Goal: Task Accomplishment & Management: Manage account settings

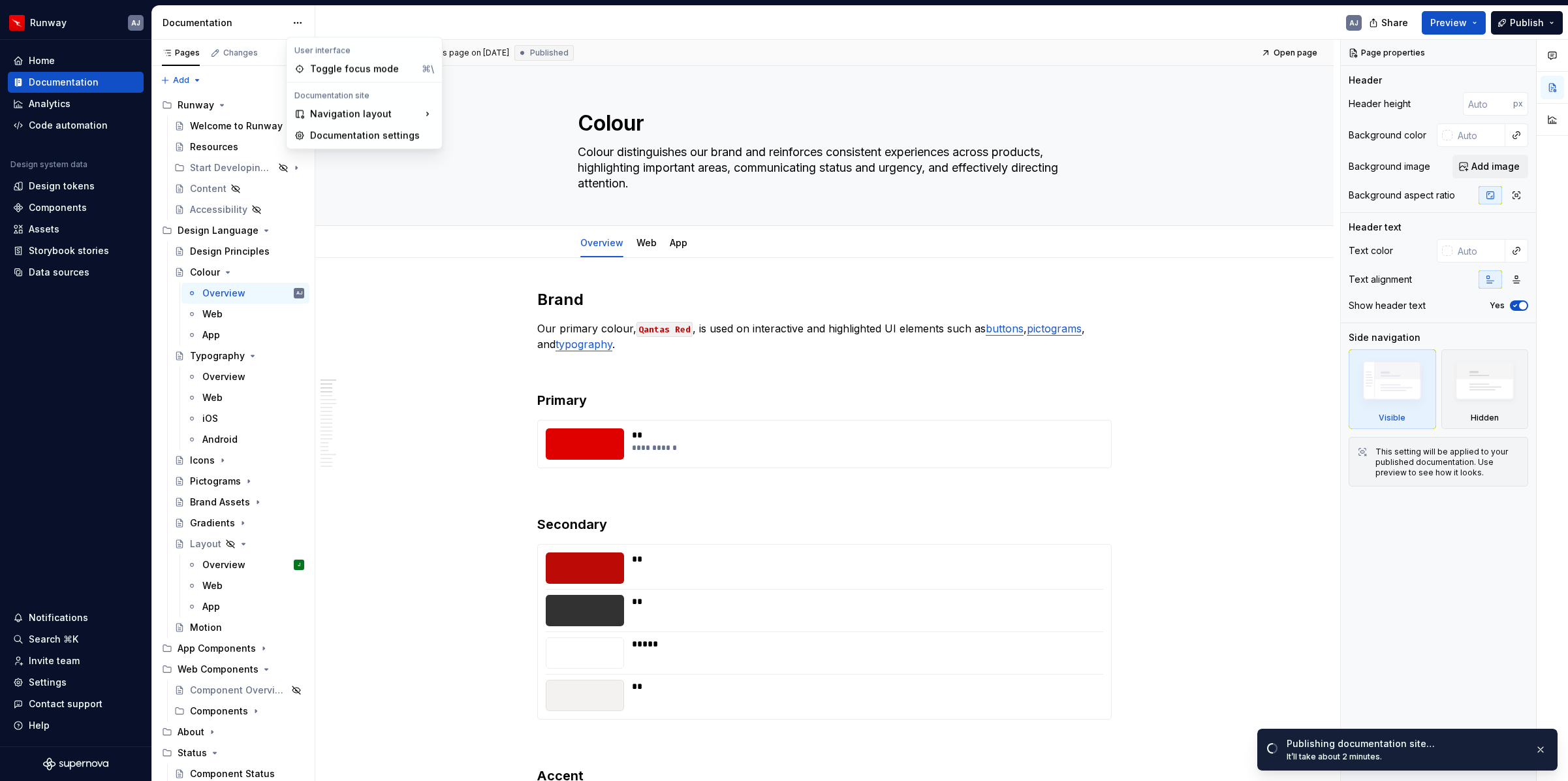
scroll to position [248, 0]
click at [335, 128] on div "Documentation settings" at bounding box center [364, 136] width 150 height 21
type textarea "*"
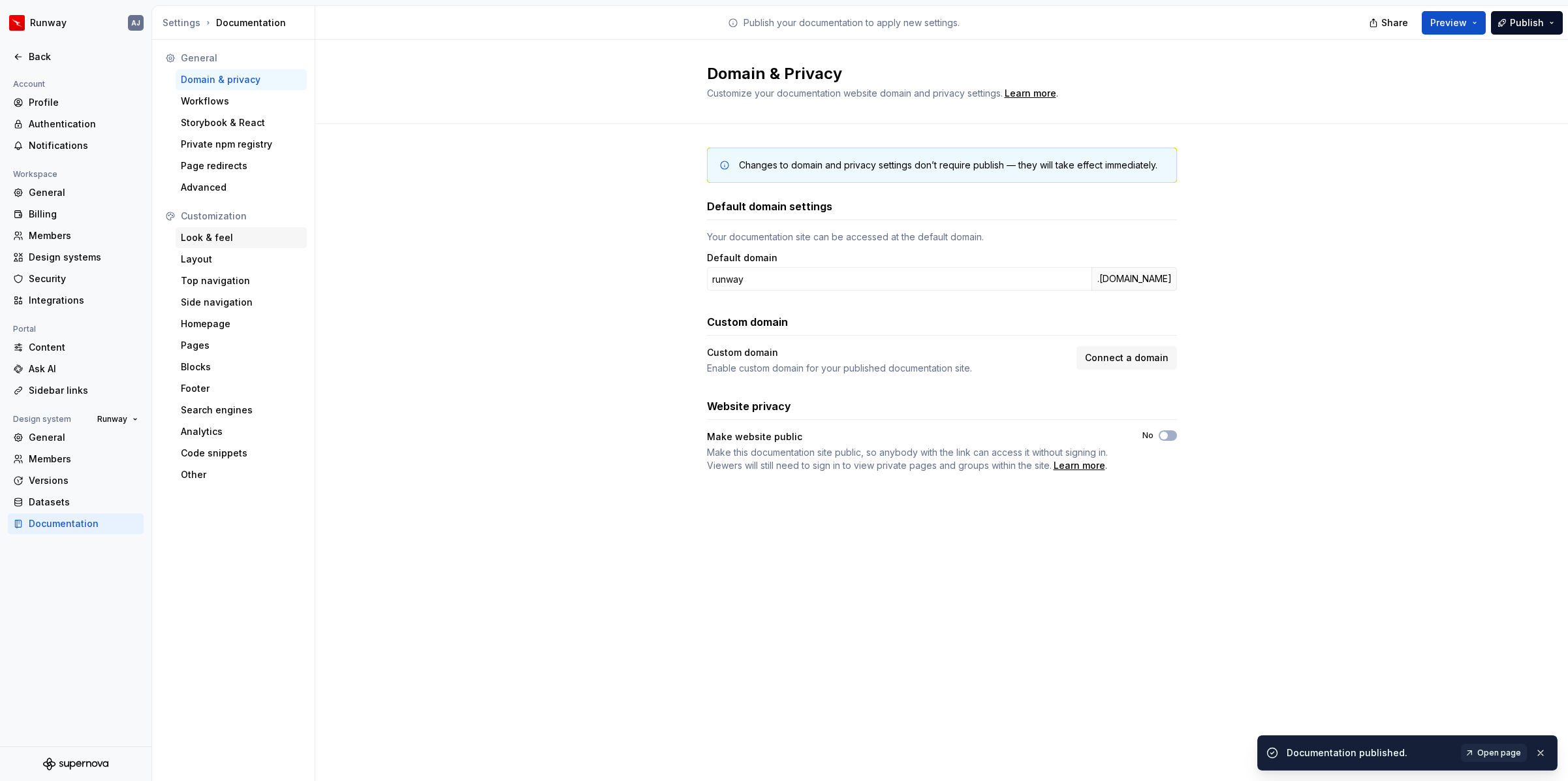
click at [205, 233] on div "Look & feel" at bounding box center [241, 237] width 121 height 13
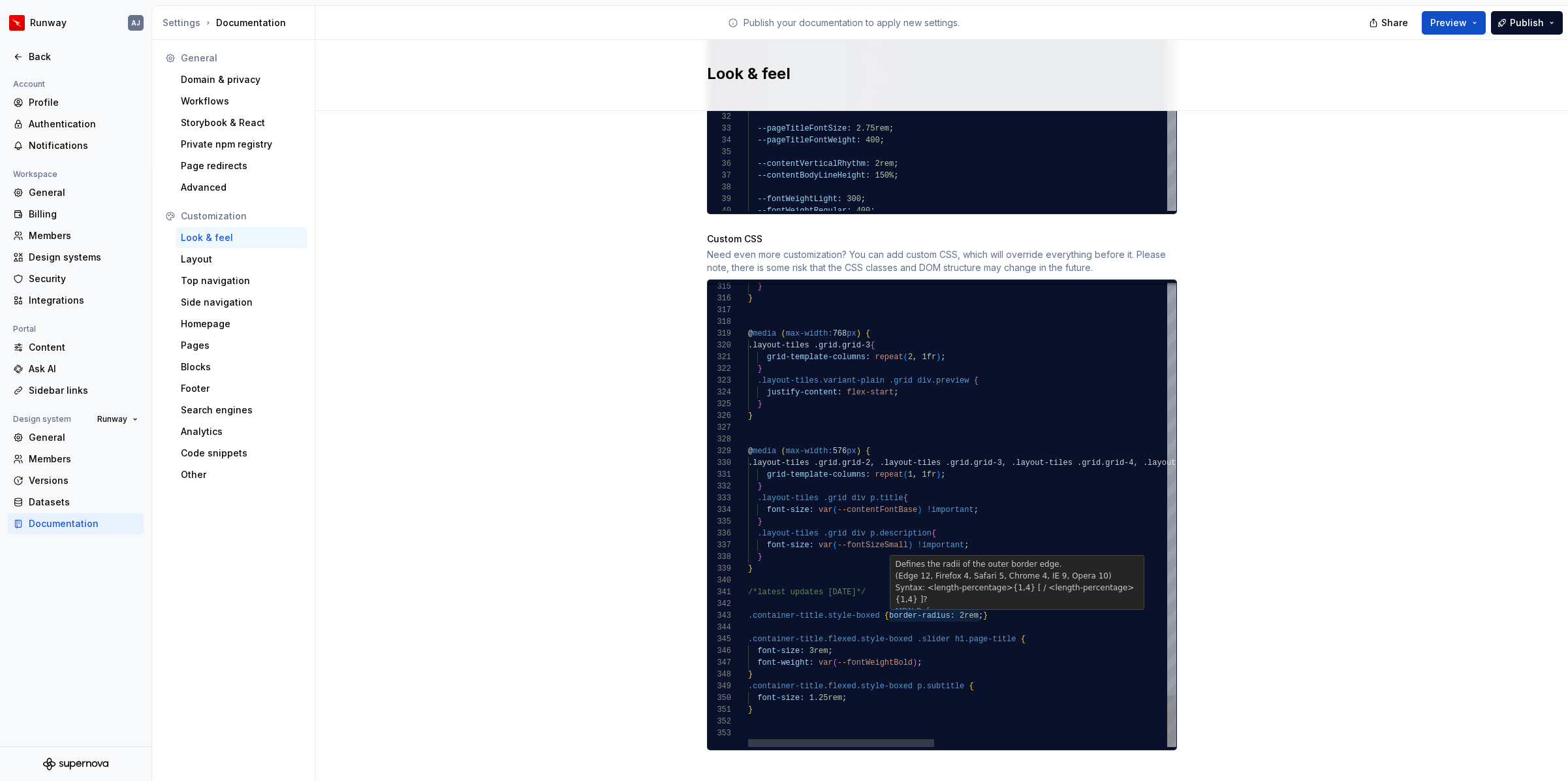
scroll to position [24, 138]
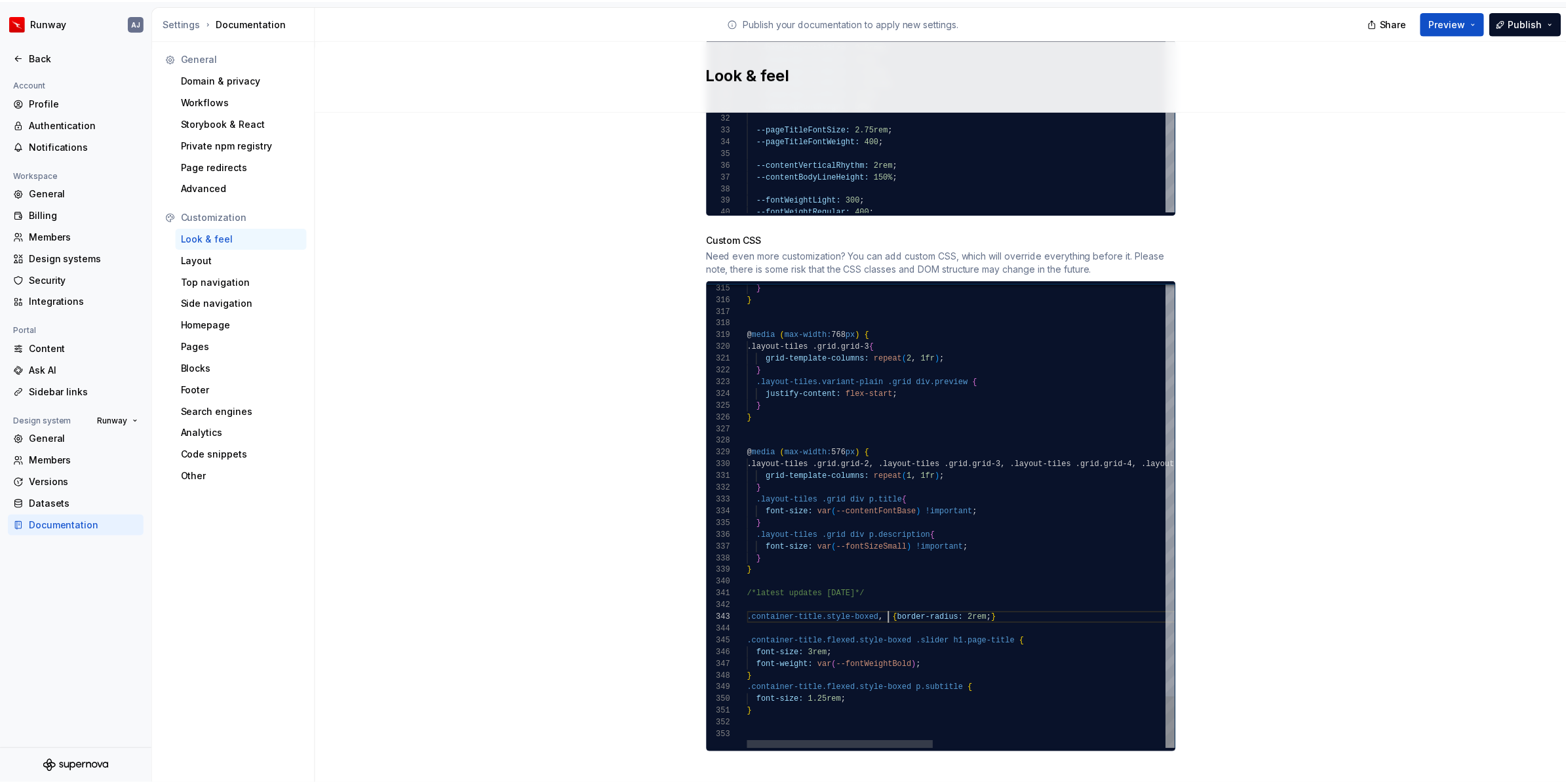
scroll to position [24, 256]
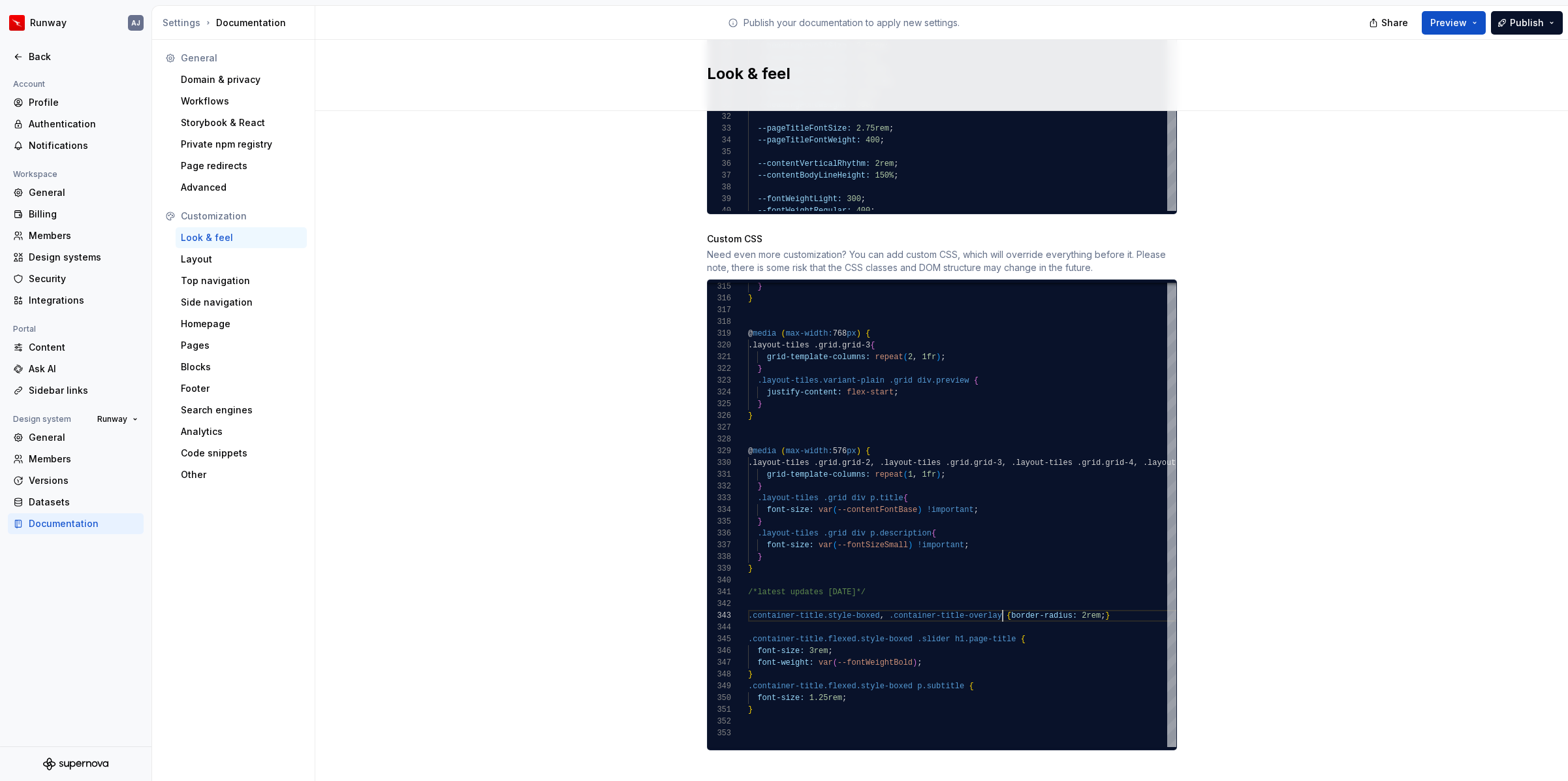
type textarea "**********"
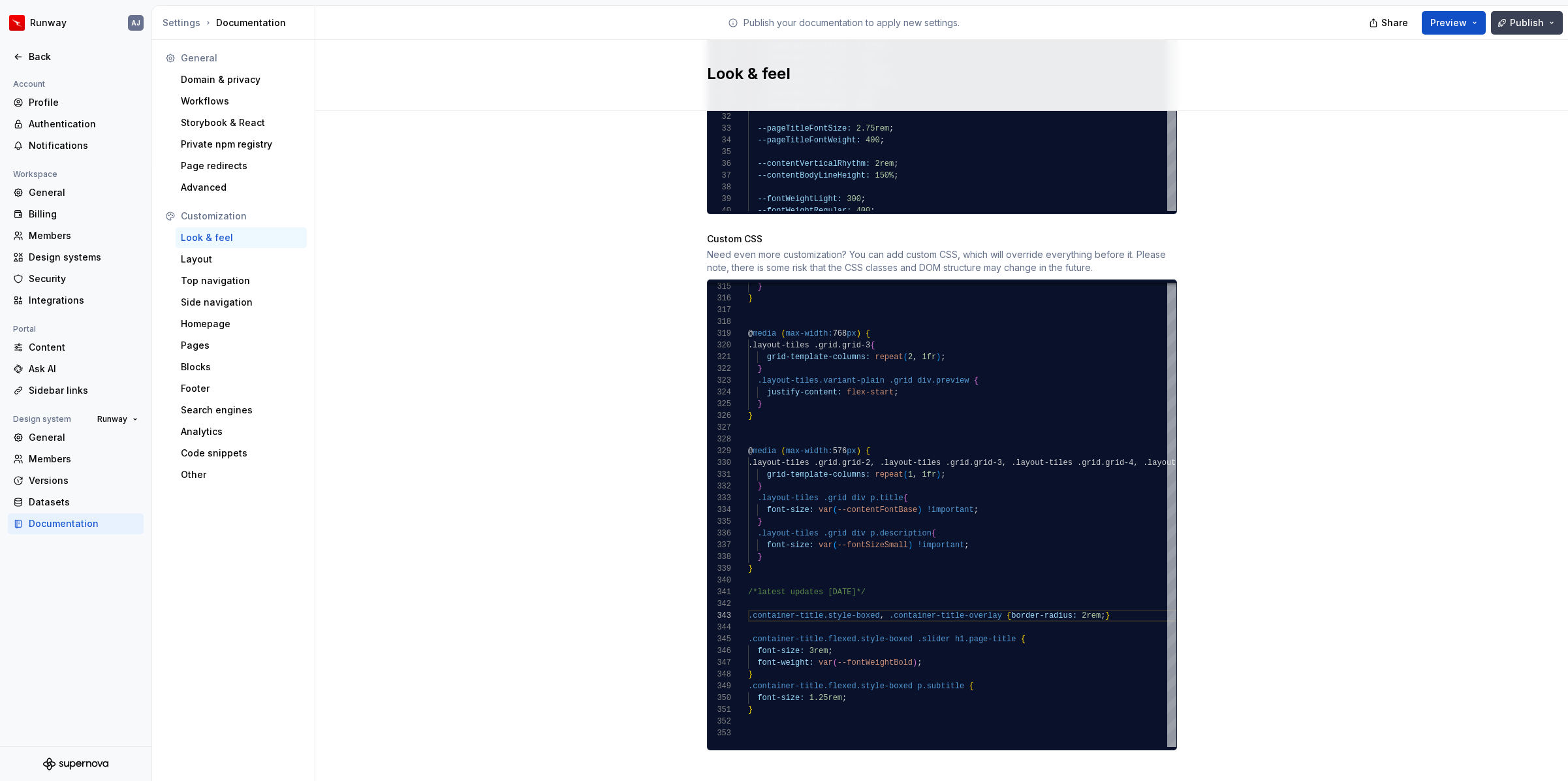
click at [1519, 25] on span "Publish" at bounding box center [1527, 22] width 34 height 13
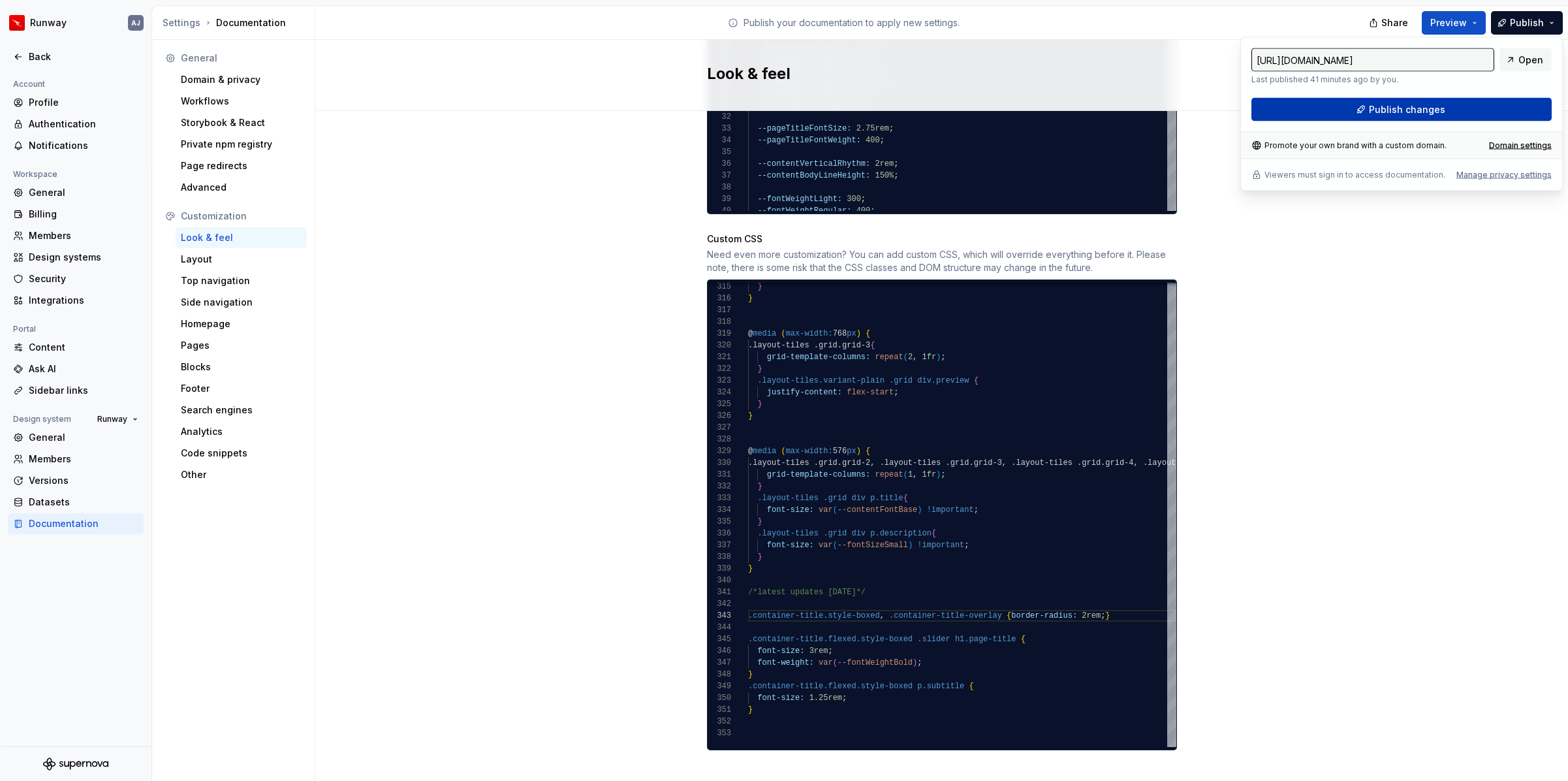
click at [1461, 108] on button "Publish changes" at bounding box center [1402, 110] width 301 height 24
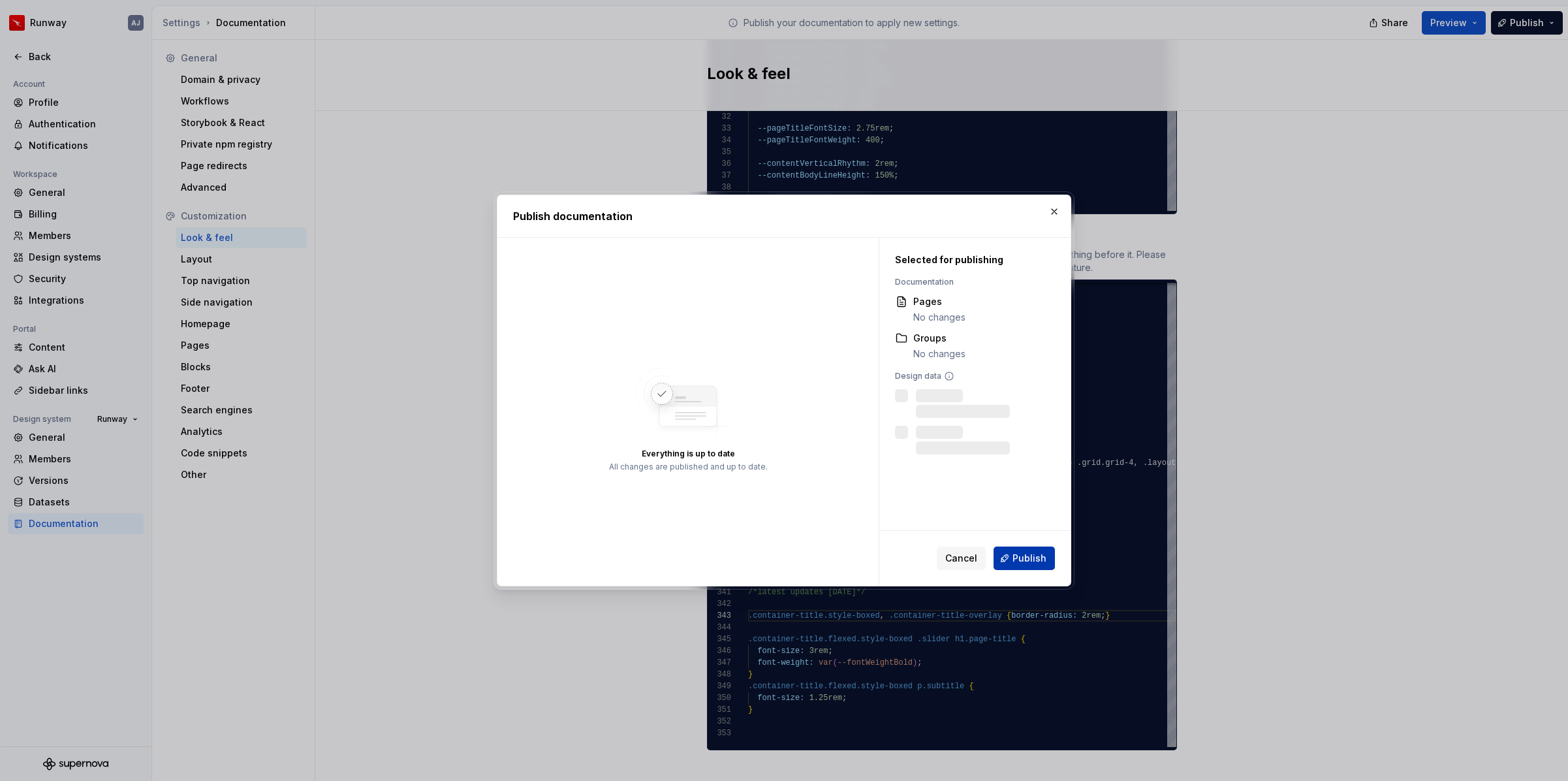
click at [1035, 556] on span "Publish" at bounding box center [1030, 558] width 34 height 13
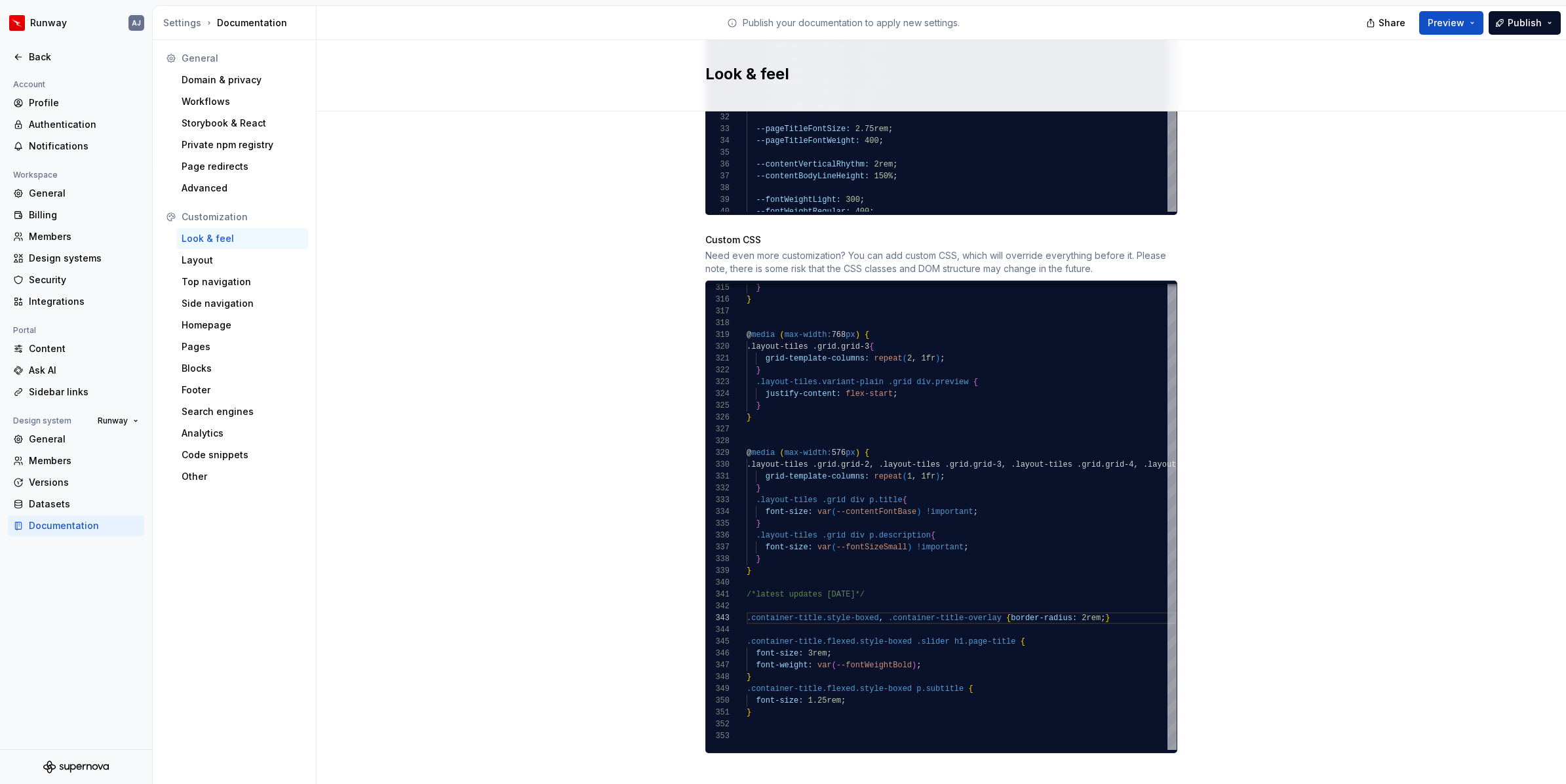
click at [223, 239] on div "Look & feel" at bounding box center [242, 238] width 121 height 13
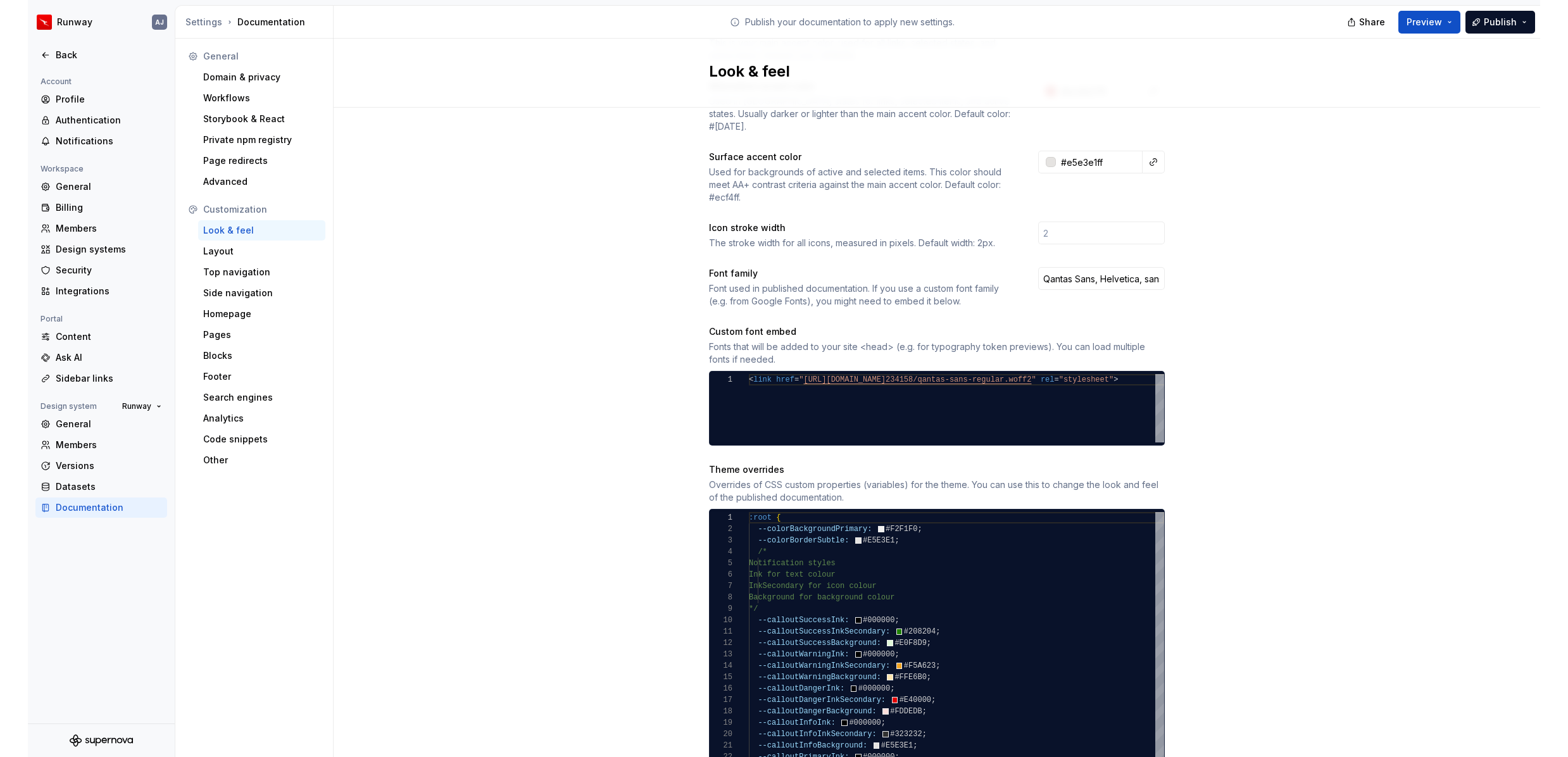
scroll to position [0, 0]
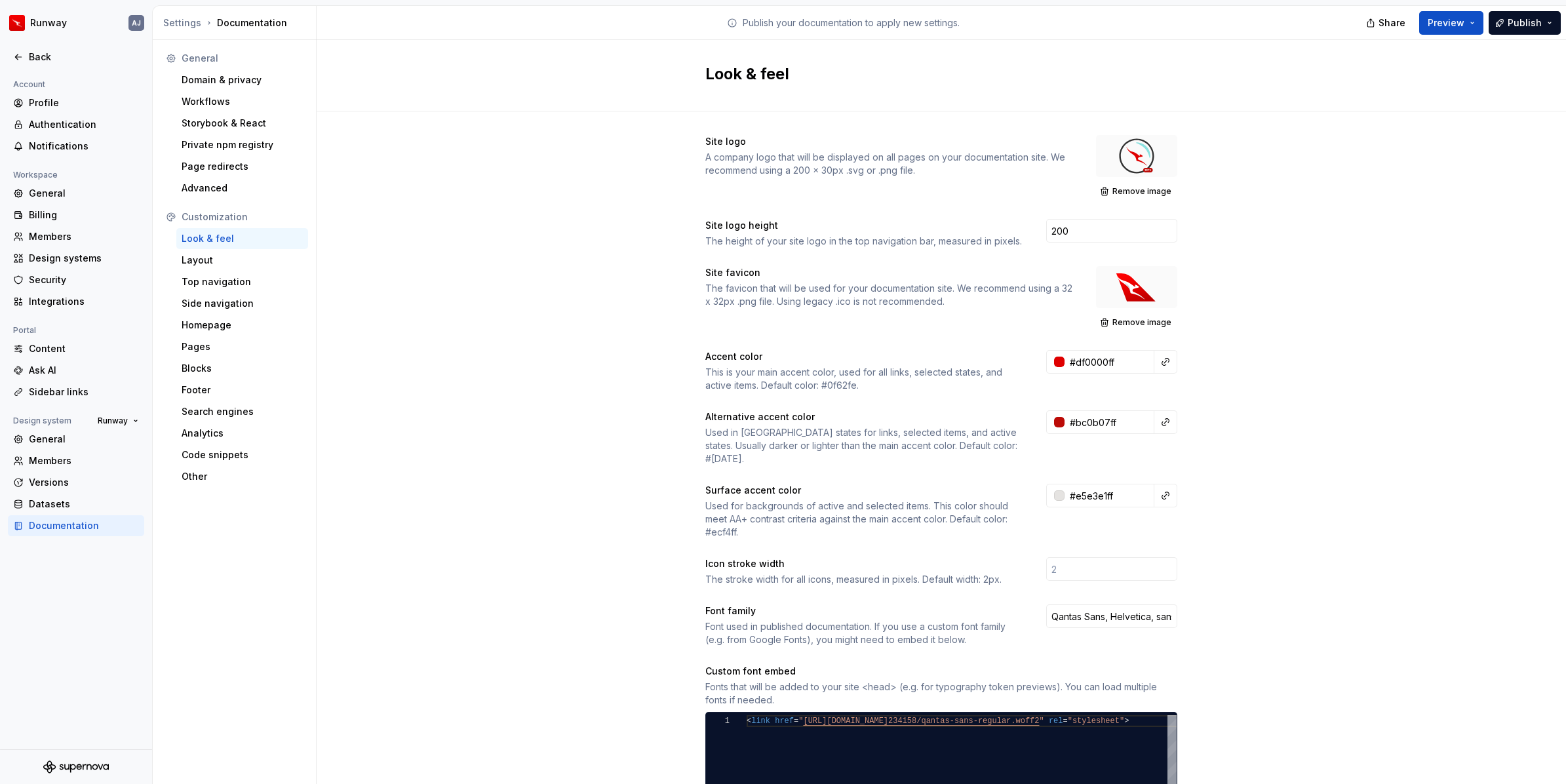
click at [1120, 191] on span "Remove image" at bounding box center [1141, 191] width 59 height 10
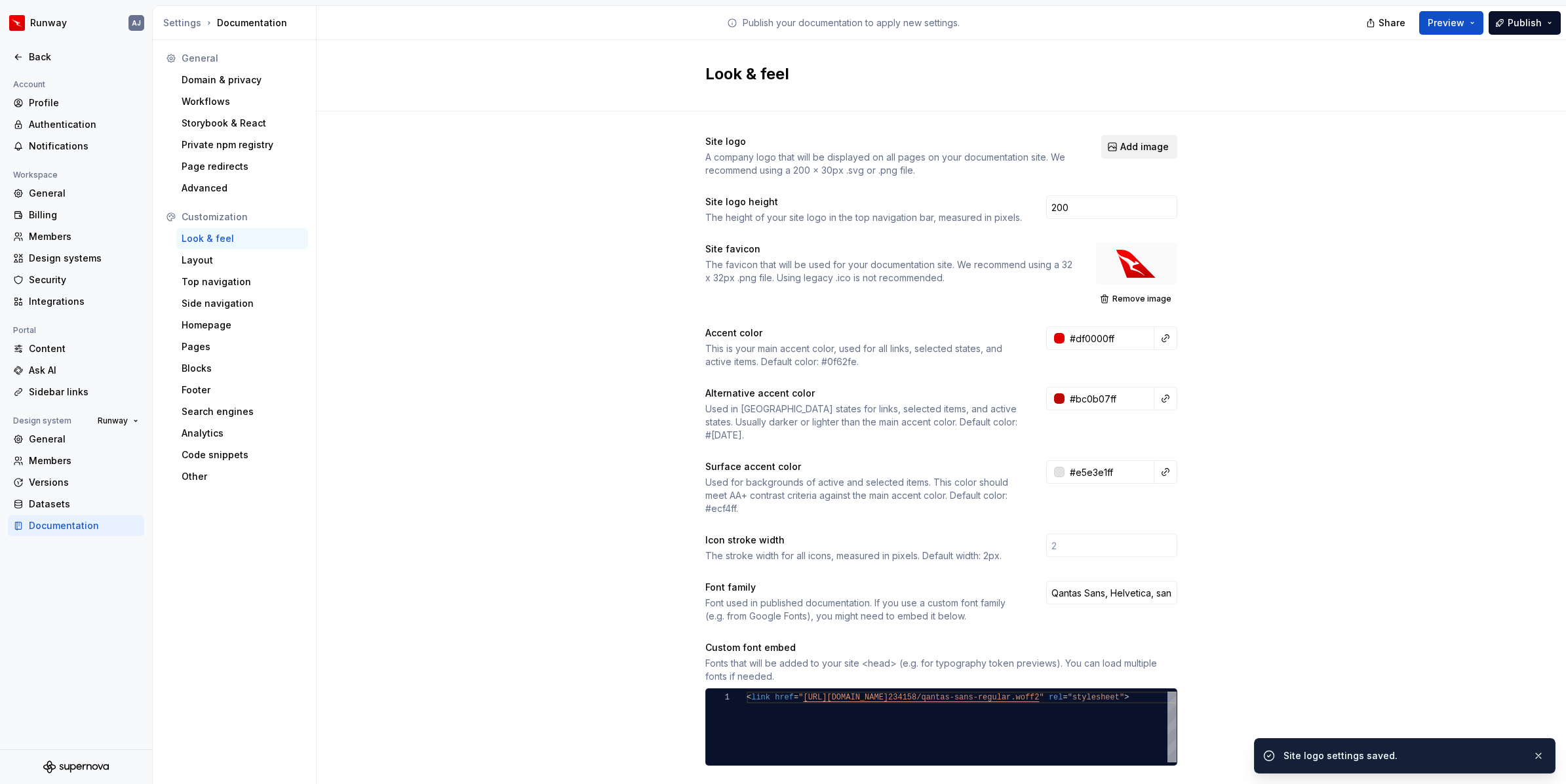
click at [1129, 151] on span "Add image" at bounding box center [1144, 147] width 49 height 13
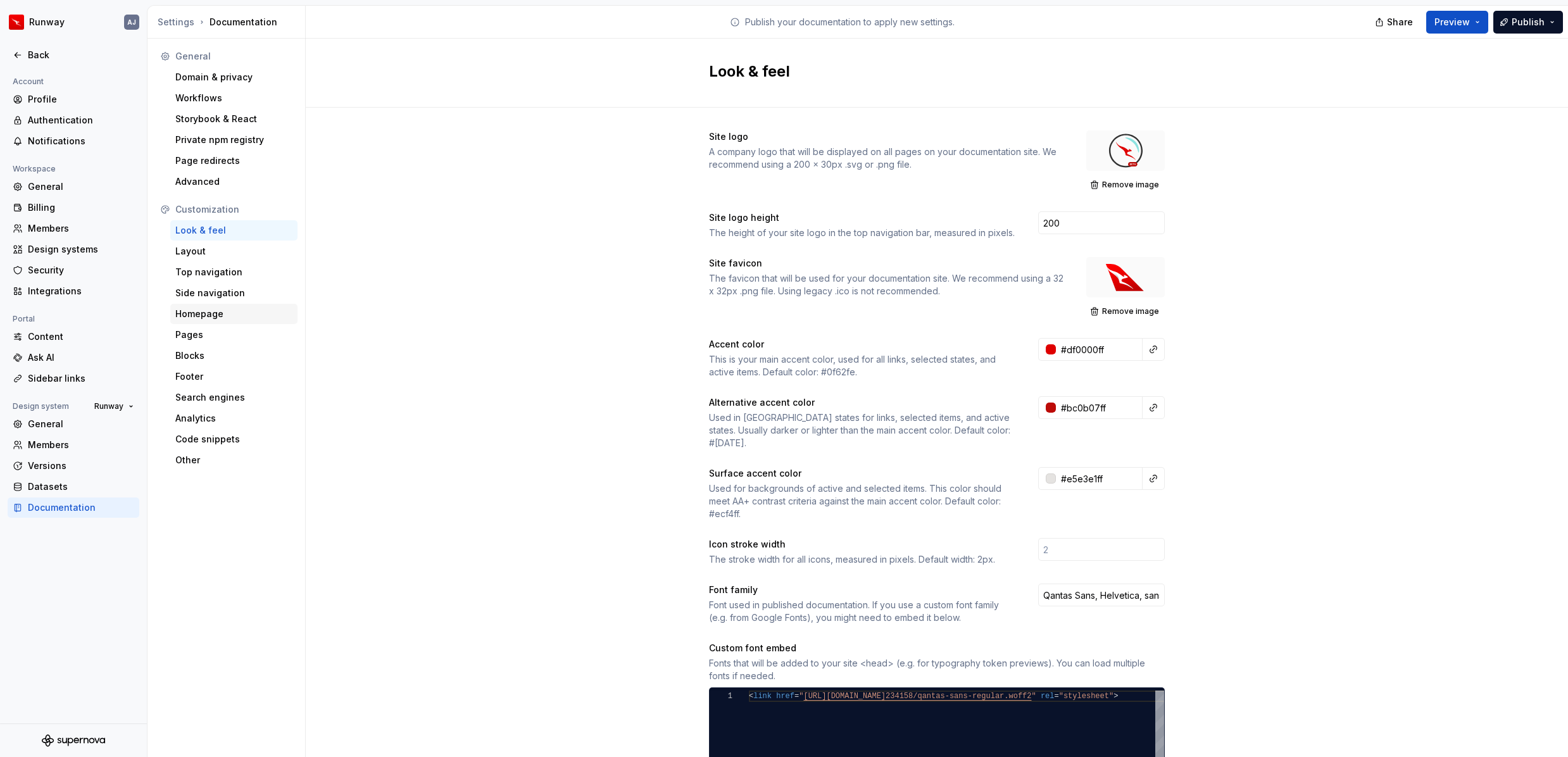
click at [221, 310] on div "Homepage" at bounding box center [234, 313] width 117 height 12
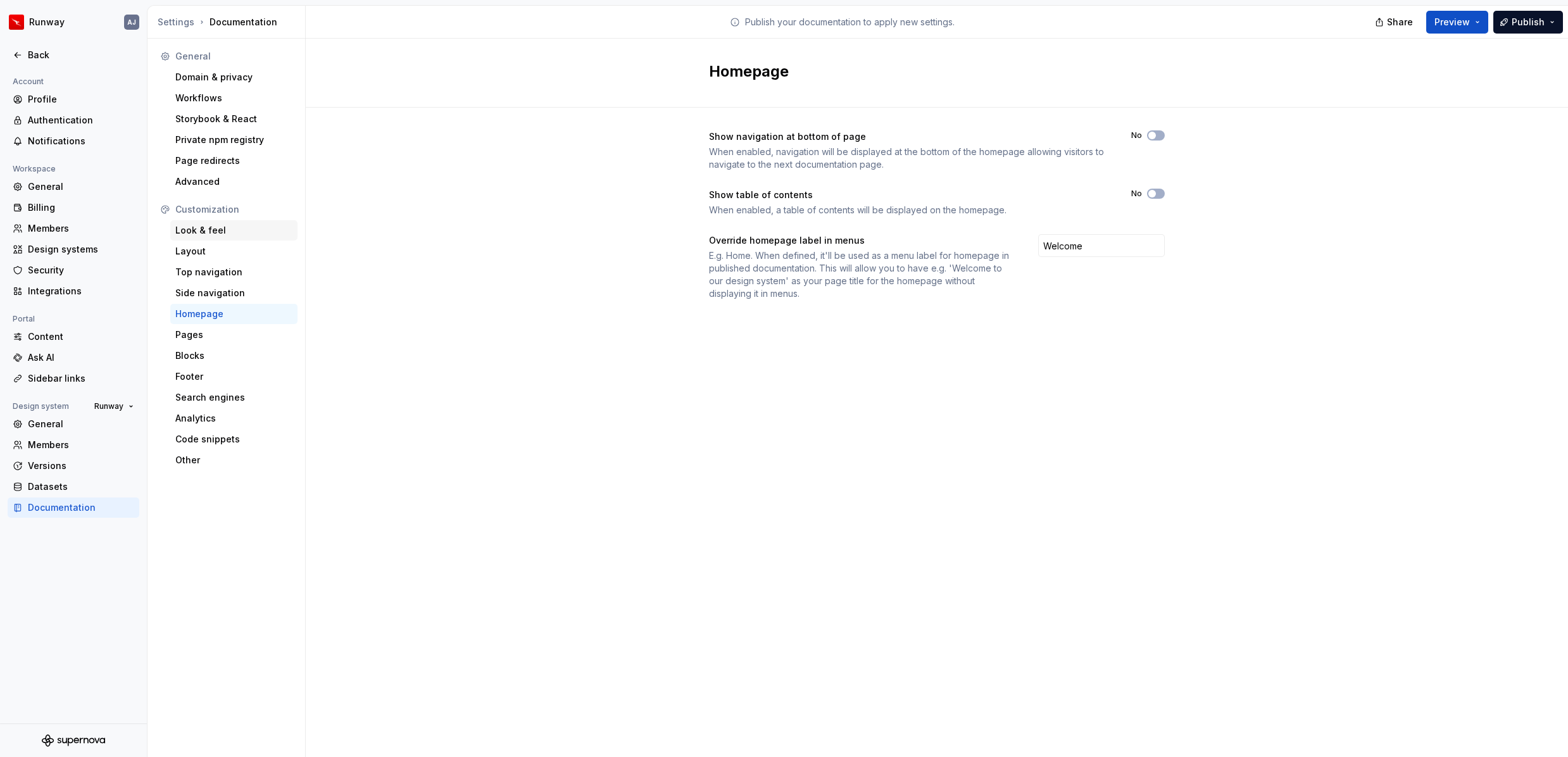
click at [219, 232] on div "Look & feel" at bounding box center [234, 230] width 117 height 12
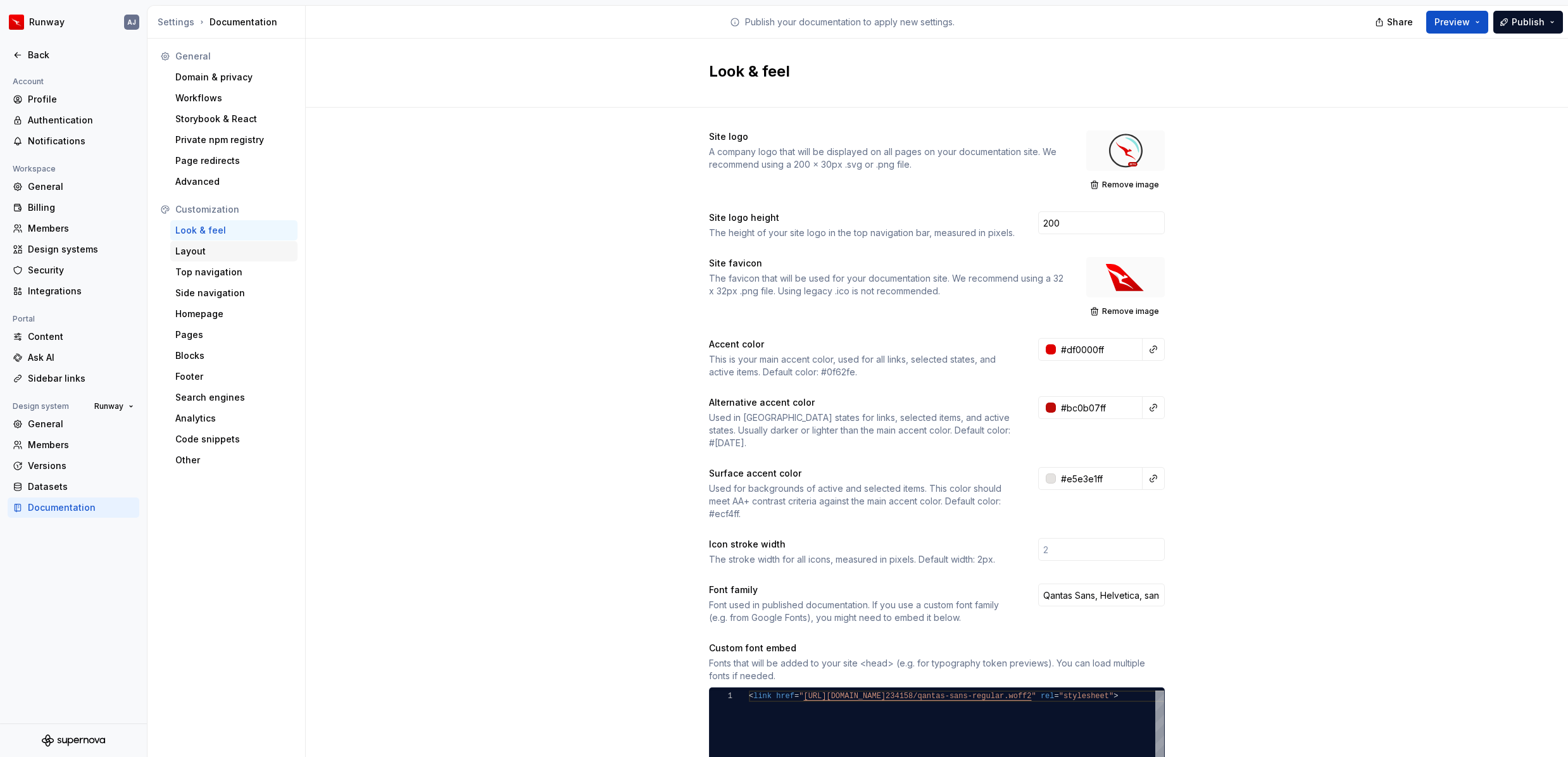
click at [204, 253] on div "Layout" at bounding box center [234, 251] width 117 height 12
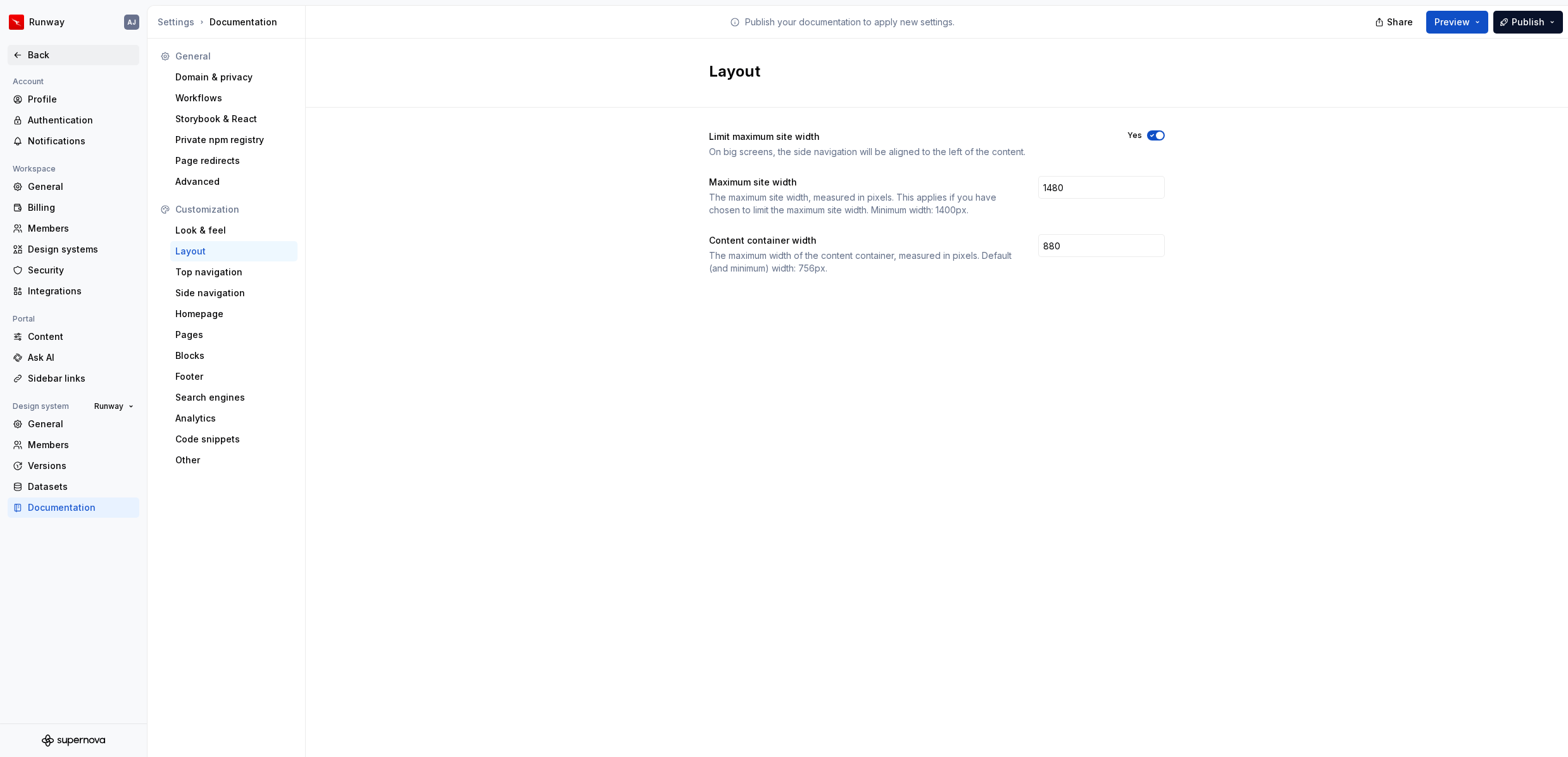
click at [28, 53] on div "Back" at bounding box center [81, 54] width 106 height 12
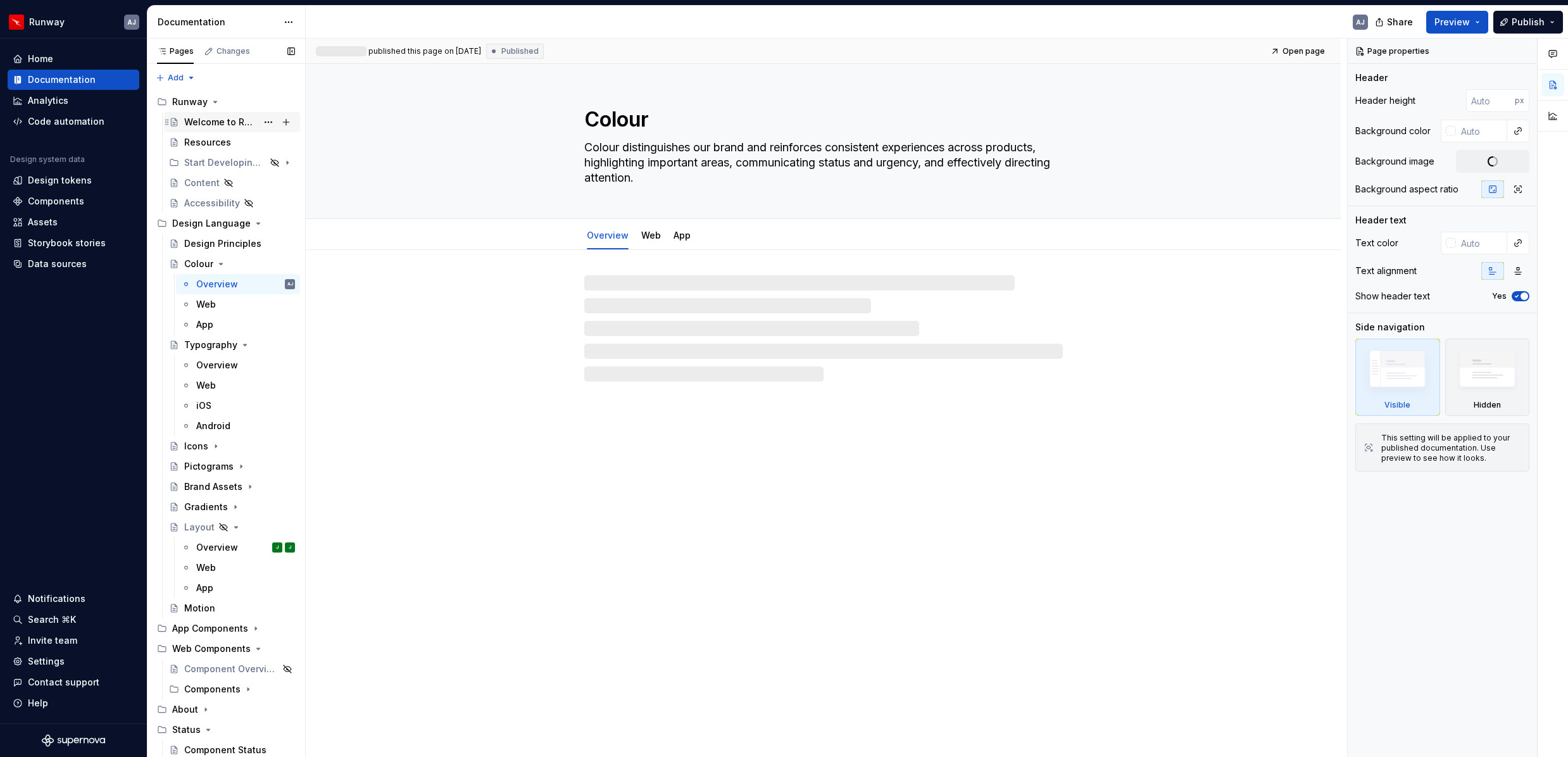
click at [221, 123] on div "Welcome to Runway" at bounding box center [221, 122] width 72 height 12
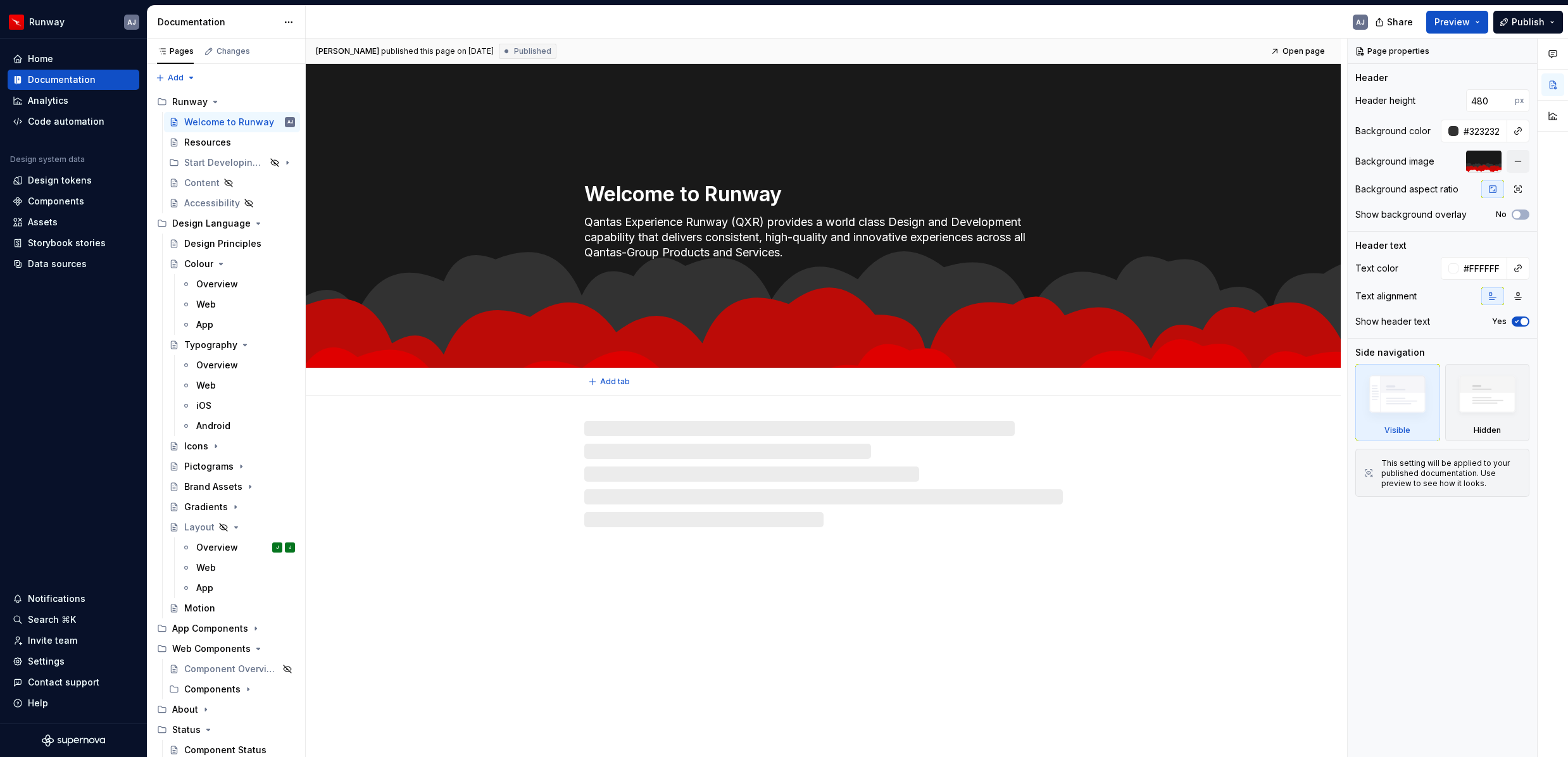
click at [1170, 245] on div "Welcome to Runway Qantas Experience Runway (QXR) provides a world class Design …" at bounding box center [823, 216] width 933 height 155
drag, startPoint x: 1493, startPoint y: 100, endPoint x: 1458, endPoint y: 102, distance: 35.1
click at [1458, 102] on div "480 px" at bounding box center [1487, 100] width 86 height 23
type textarea "*"
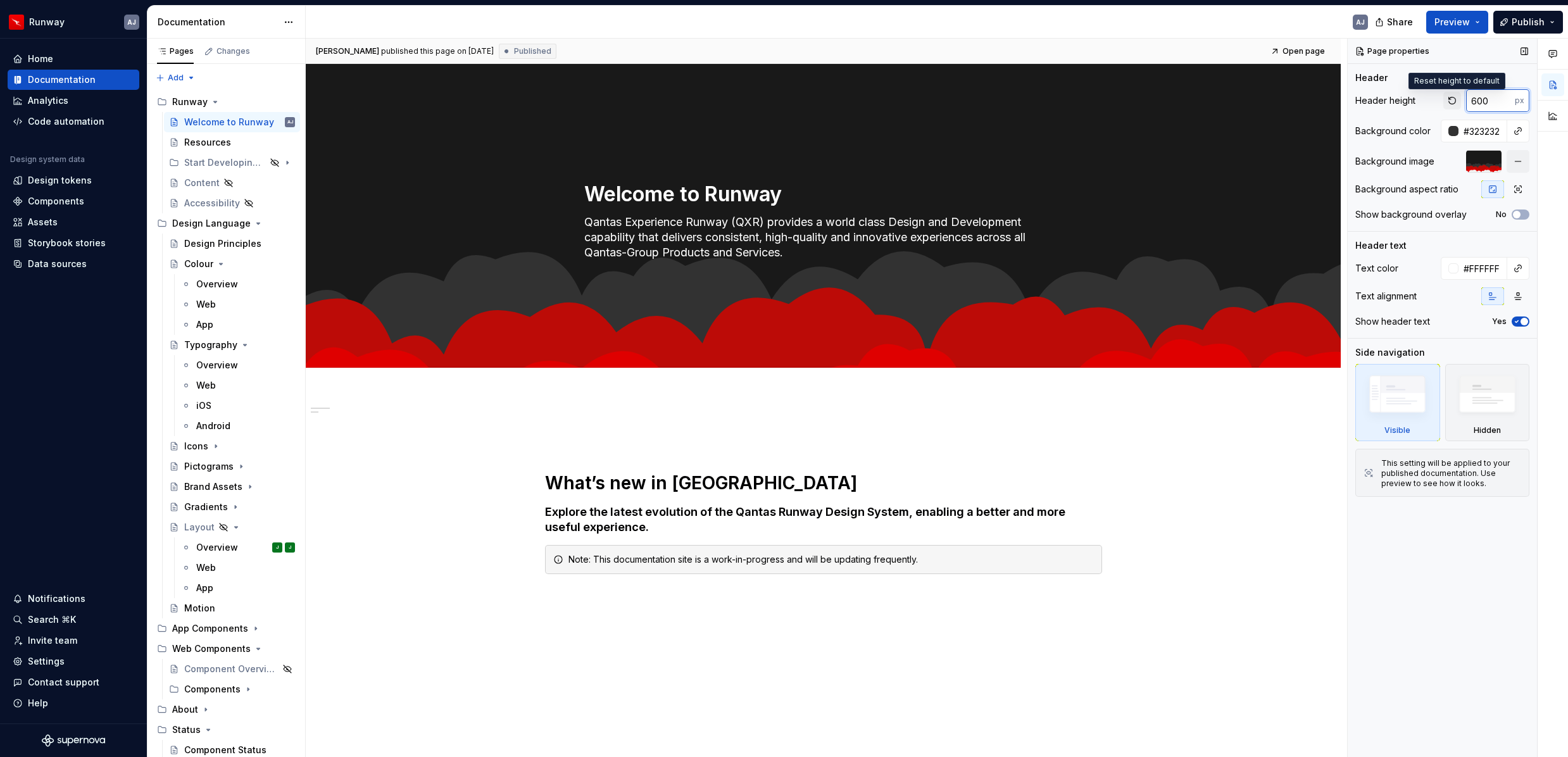
type input "600"
click at [1452, 102] on button "button" at bounding box center [1453, 101] width 18 height 18
type textarea "*"
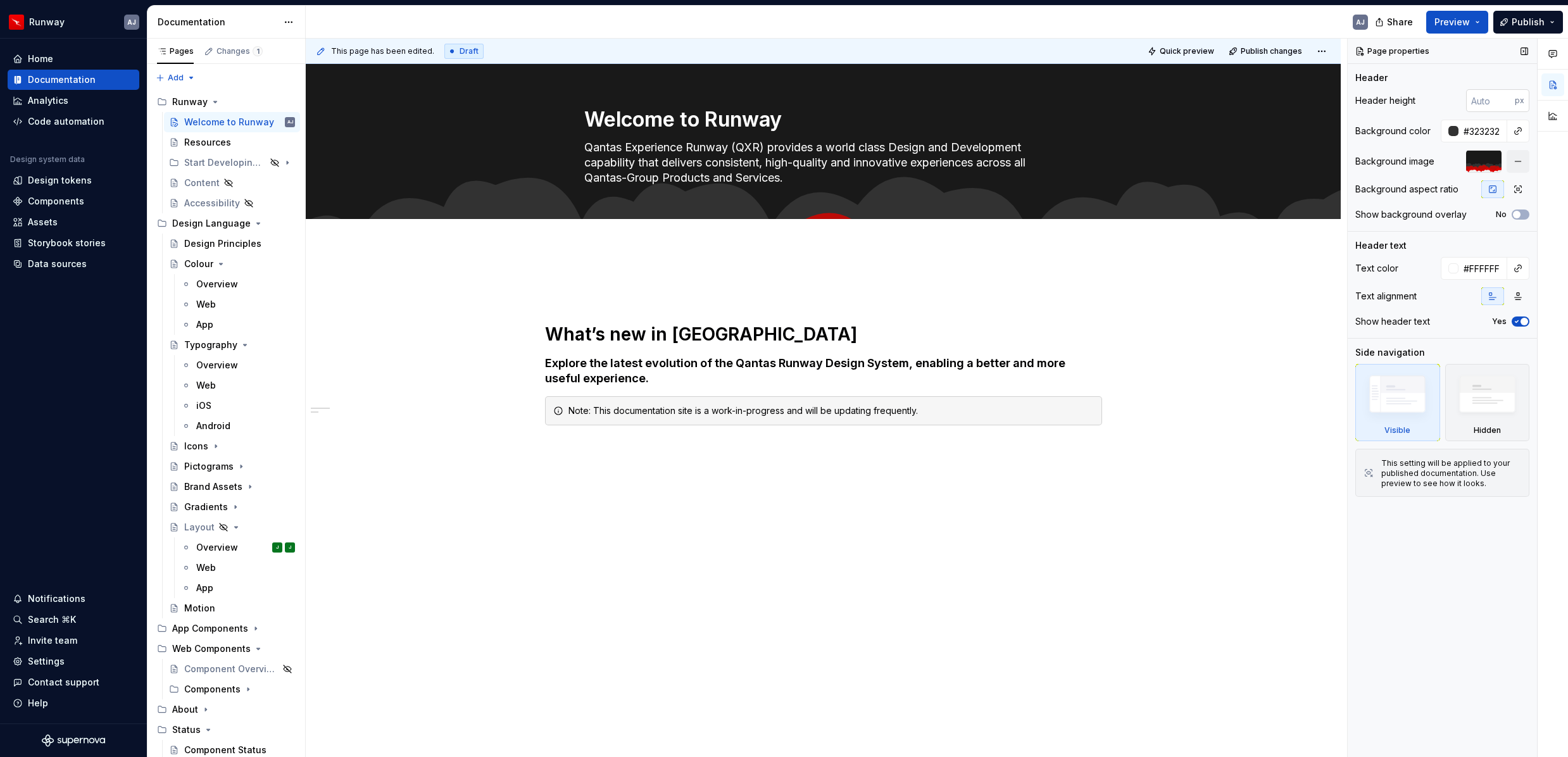
click at [1485, 103] on input "number" at bounding box center [1490, 100] width 49 height 23
type input "600"
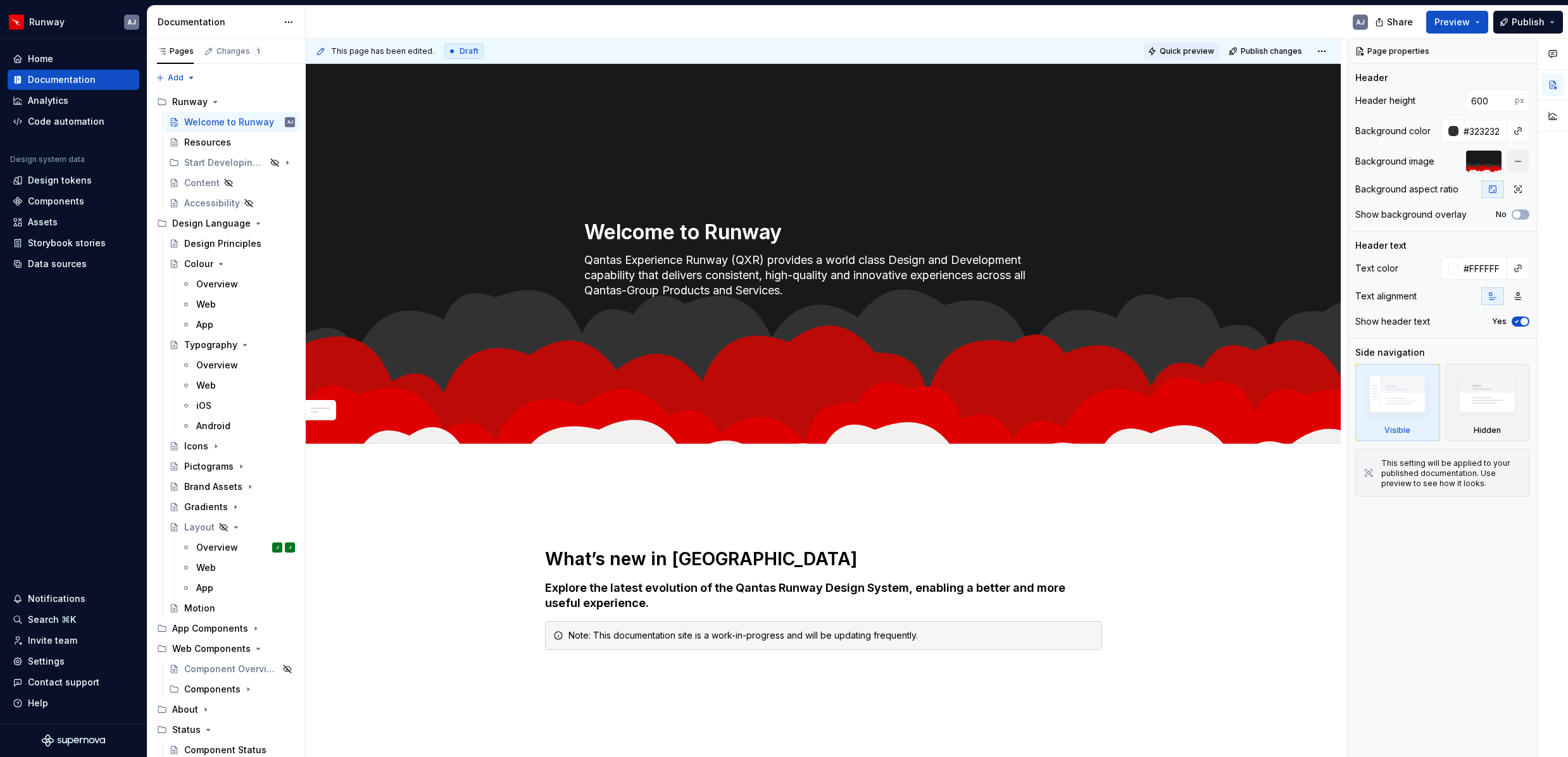
click at [1194, 51] on span "Quick preview" at bounding box center [1187, 51] width 54 height 10
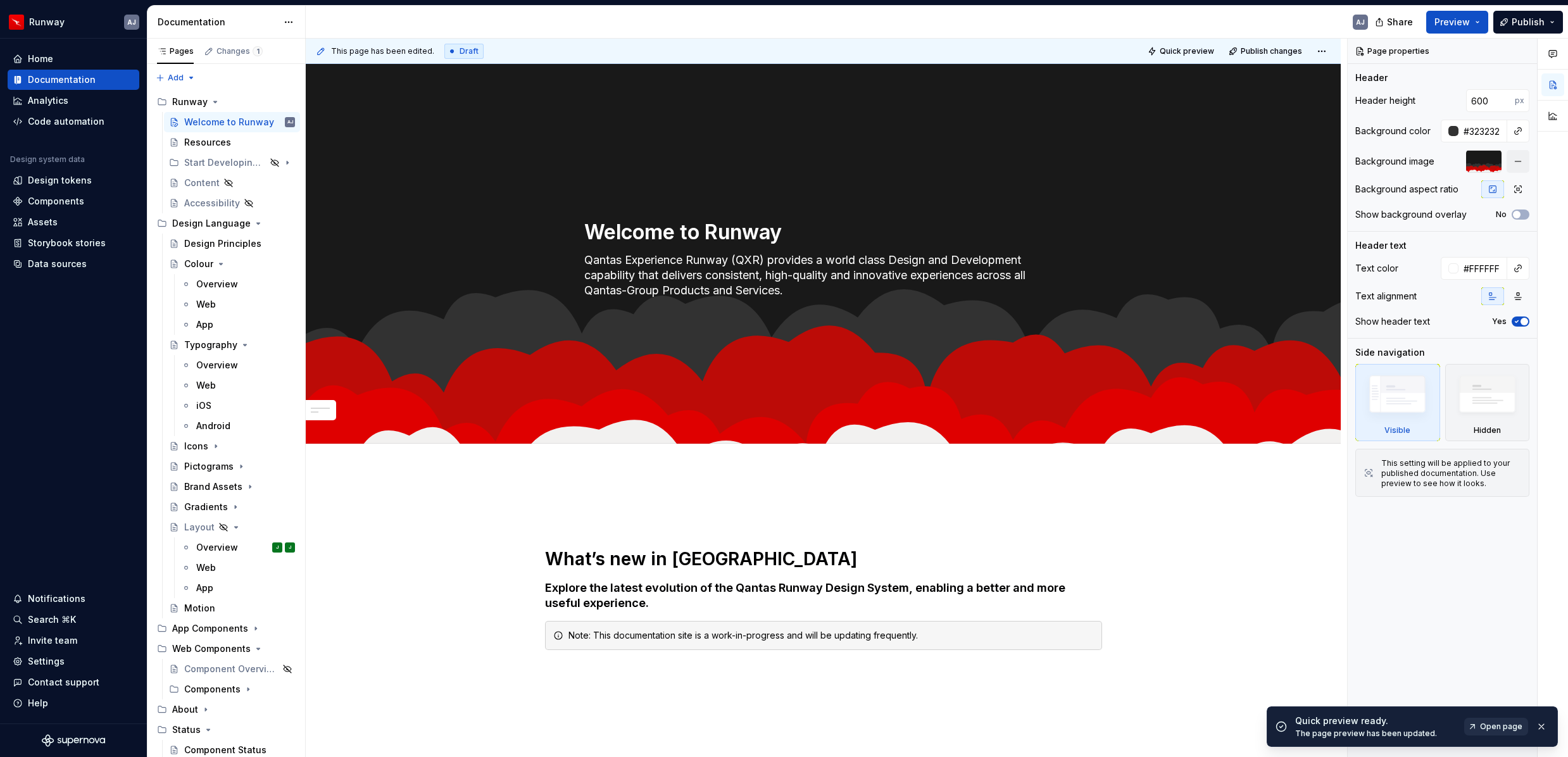
click at [1490, 727] on span "Open page" at bounding box center [1501, 727] width 43 height 10
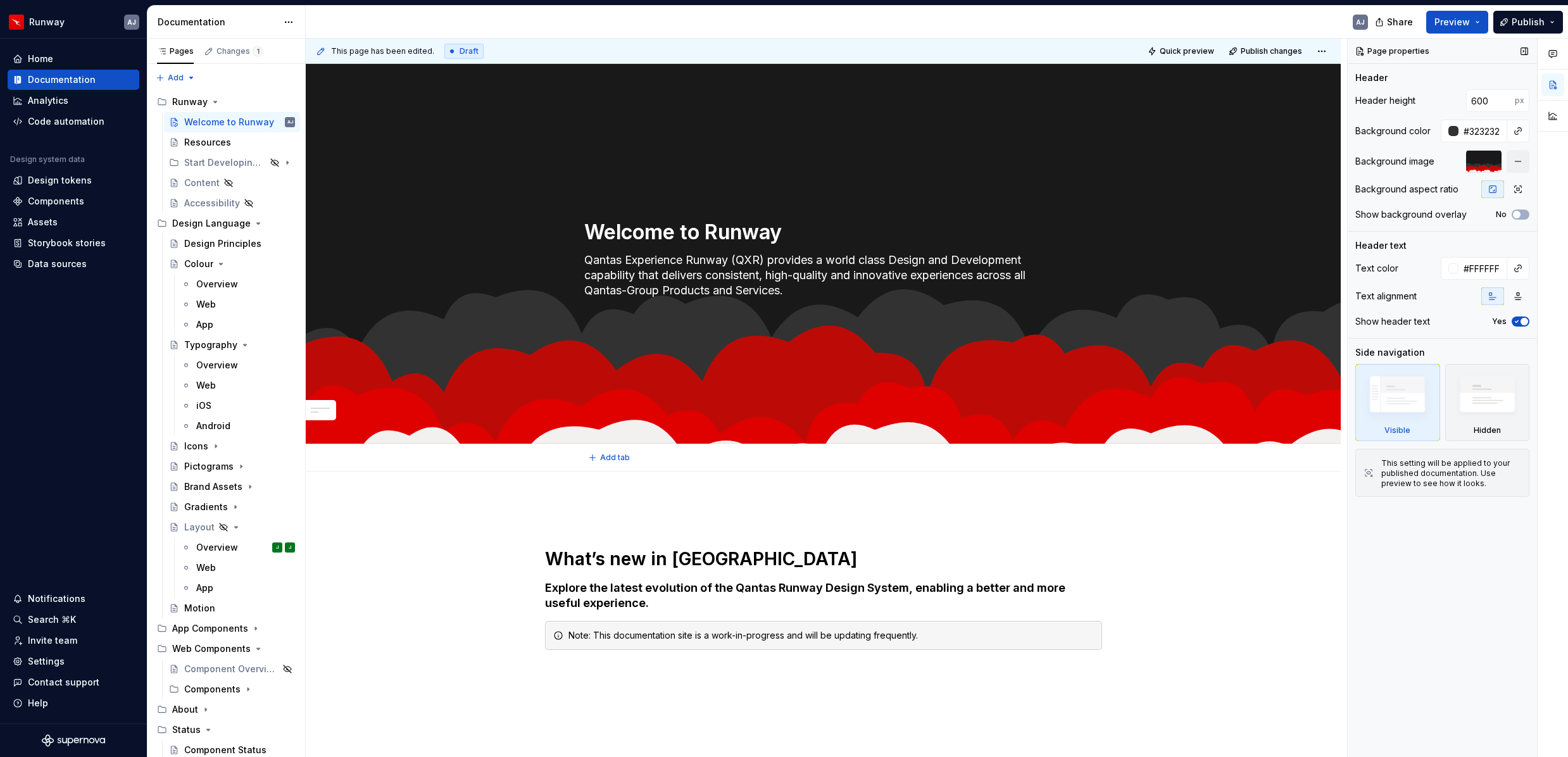
type textarea "*"
click at [1485, 105] on input "600" at bounding box center [1490, 100] width 49 height 23
drag, startPoint x: 1467, startPoint y: 100, endPoint x: 1454, endPoint y: 98, distance: 13.2
click at [1454, 98] on div "600 px" at bounding box center [1487, 100] width 86 height 23
type input "480"
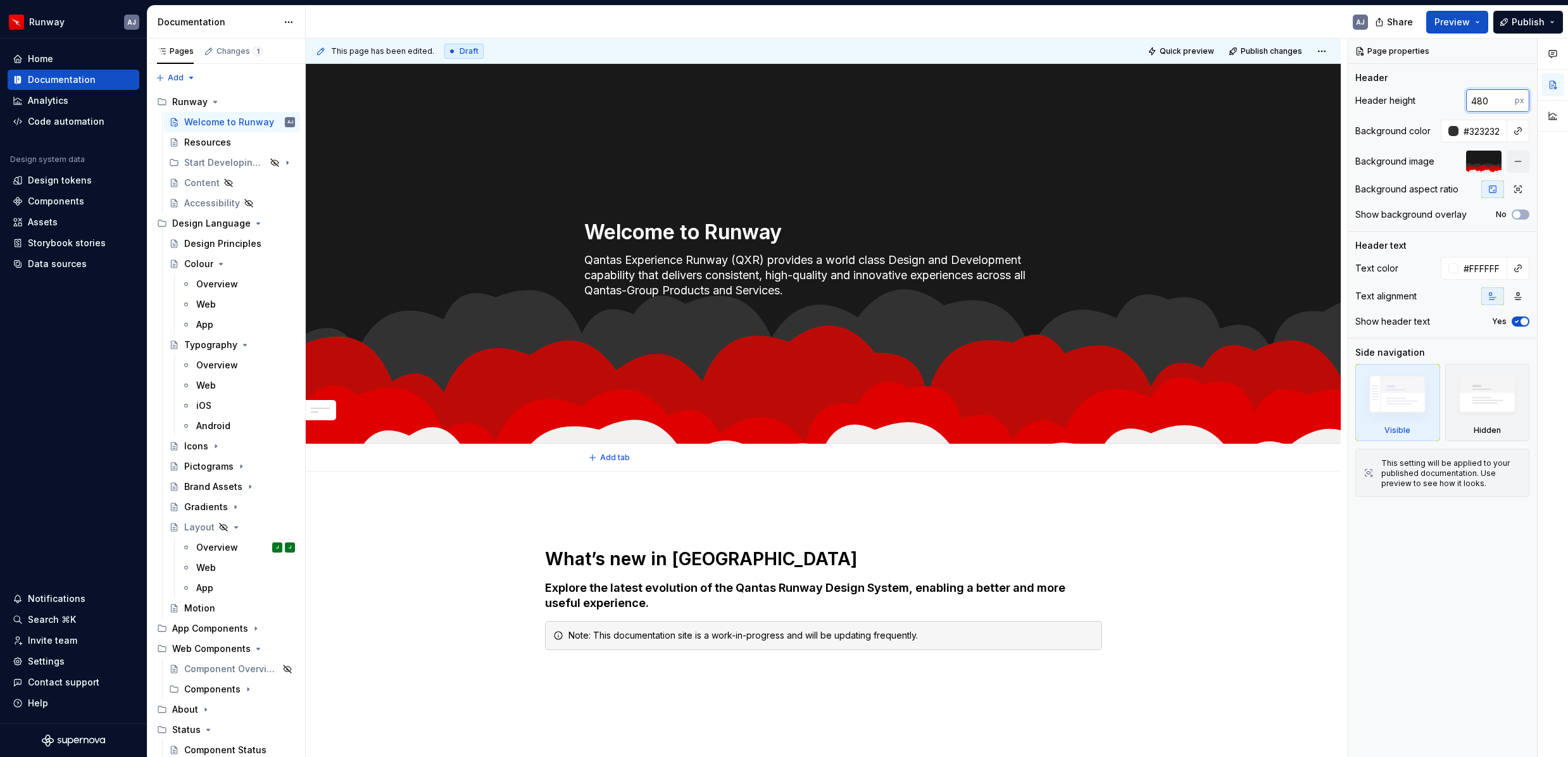
type textarea "*"
type input "480"
click at [1310, 495] on div "What’s new in Runway Explore the latest evolution of the Qantas Runway Design S…" at bounding box center [823, 697] width 1035 height 451
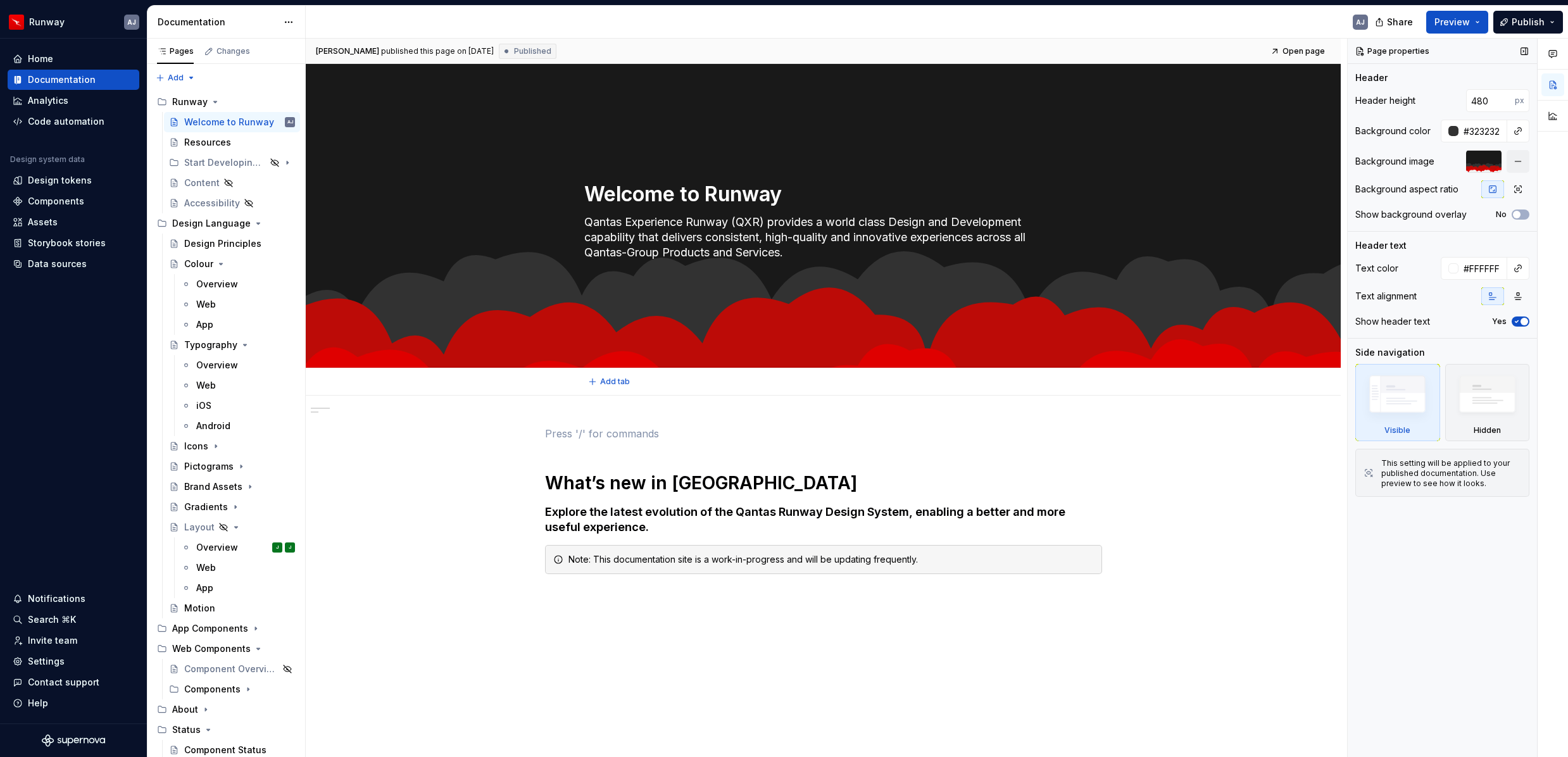
type textarea "*"
drag, startPoint x: 1476, startPoint y: 103, endPoint x: 1454, endPoint y: 103, distance: 22.0
click at [1454, 102] on div "480 px" at bounding box center [1487, 100] width 86 height 23
type input "500"
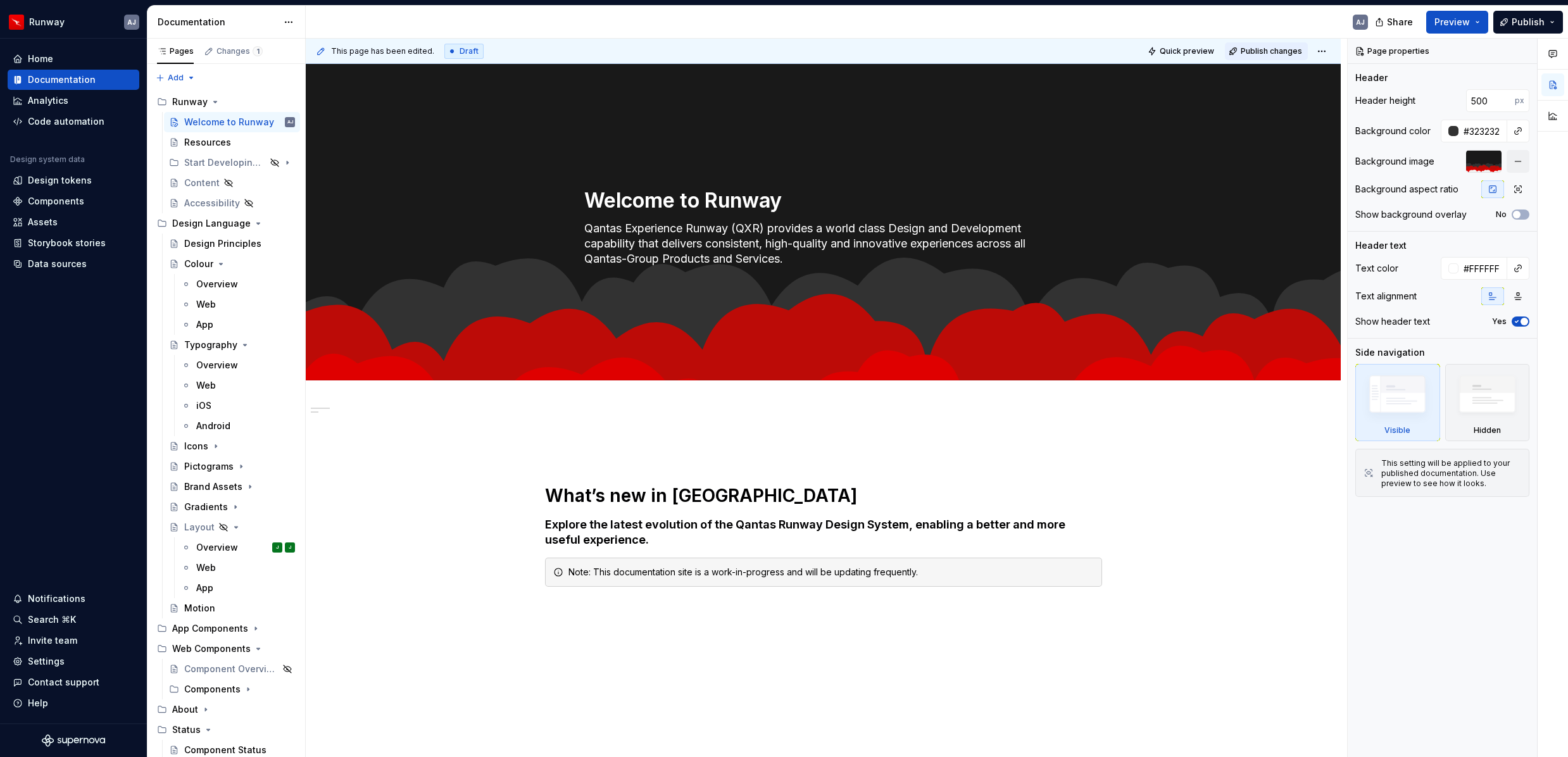
click at [1259, 50] on span "Publish changes" at bounding box center [1272, 51] width 62 height 10
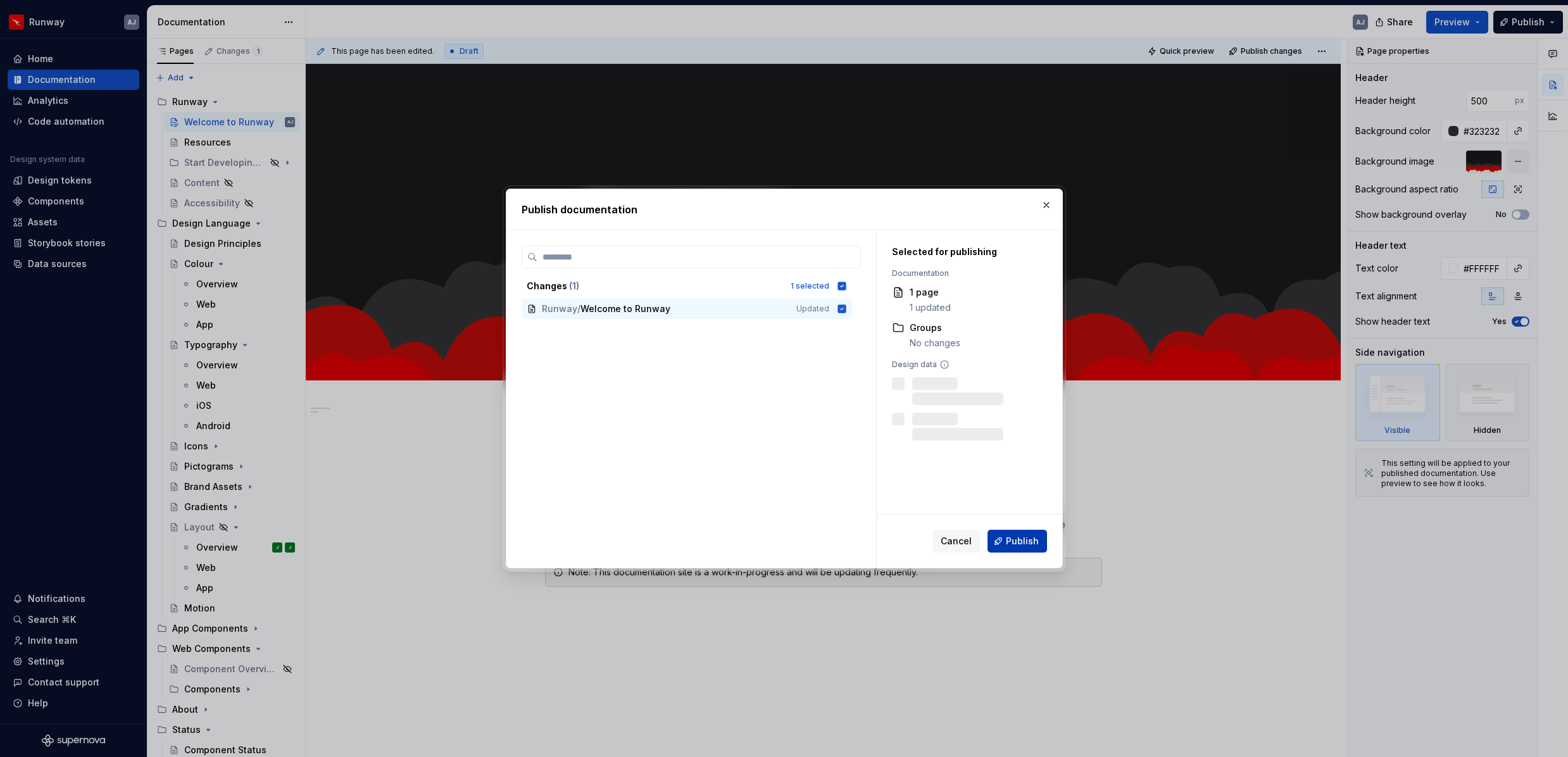
click at [1017, 538] on span "Publish" at bounding box center [1022, 541] width 33 height 12
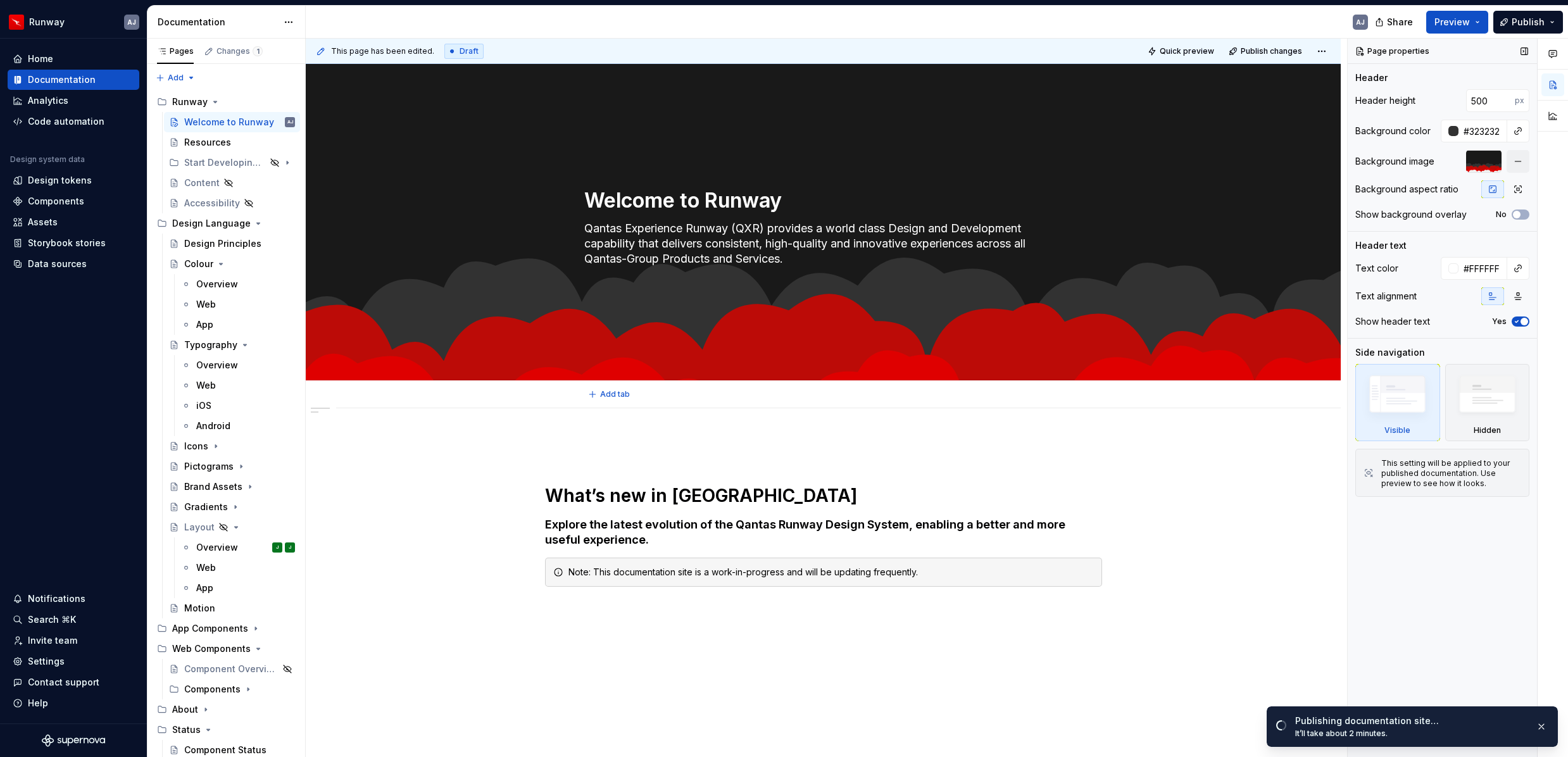
scroll to position [2, 0]
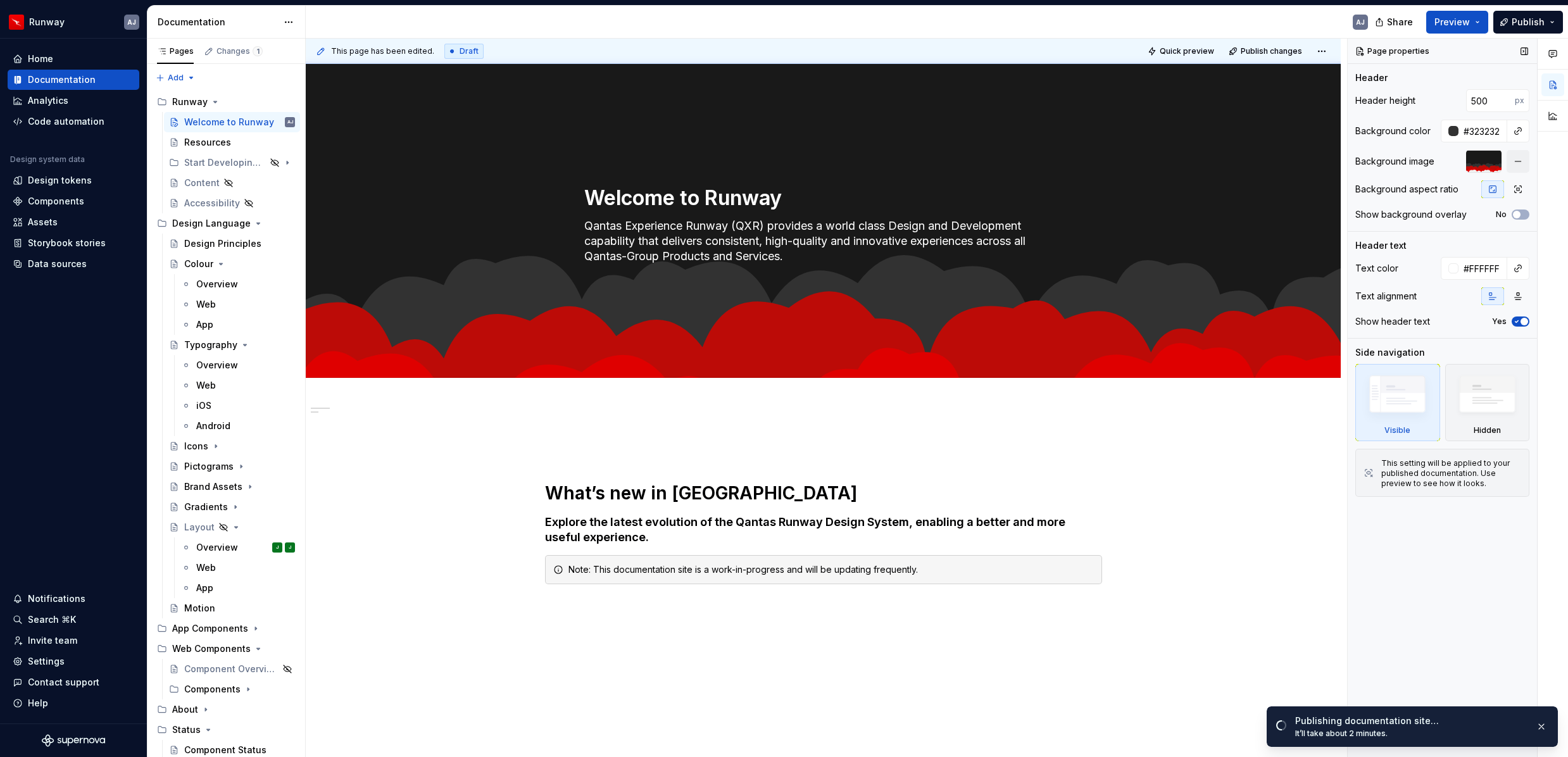
type textarea "*"
click at [1490, 106] on input "500" at bounding box center [1490, 100] width 49 height 23
type input "480"
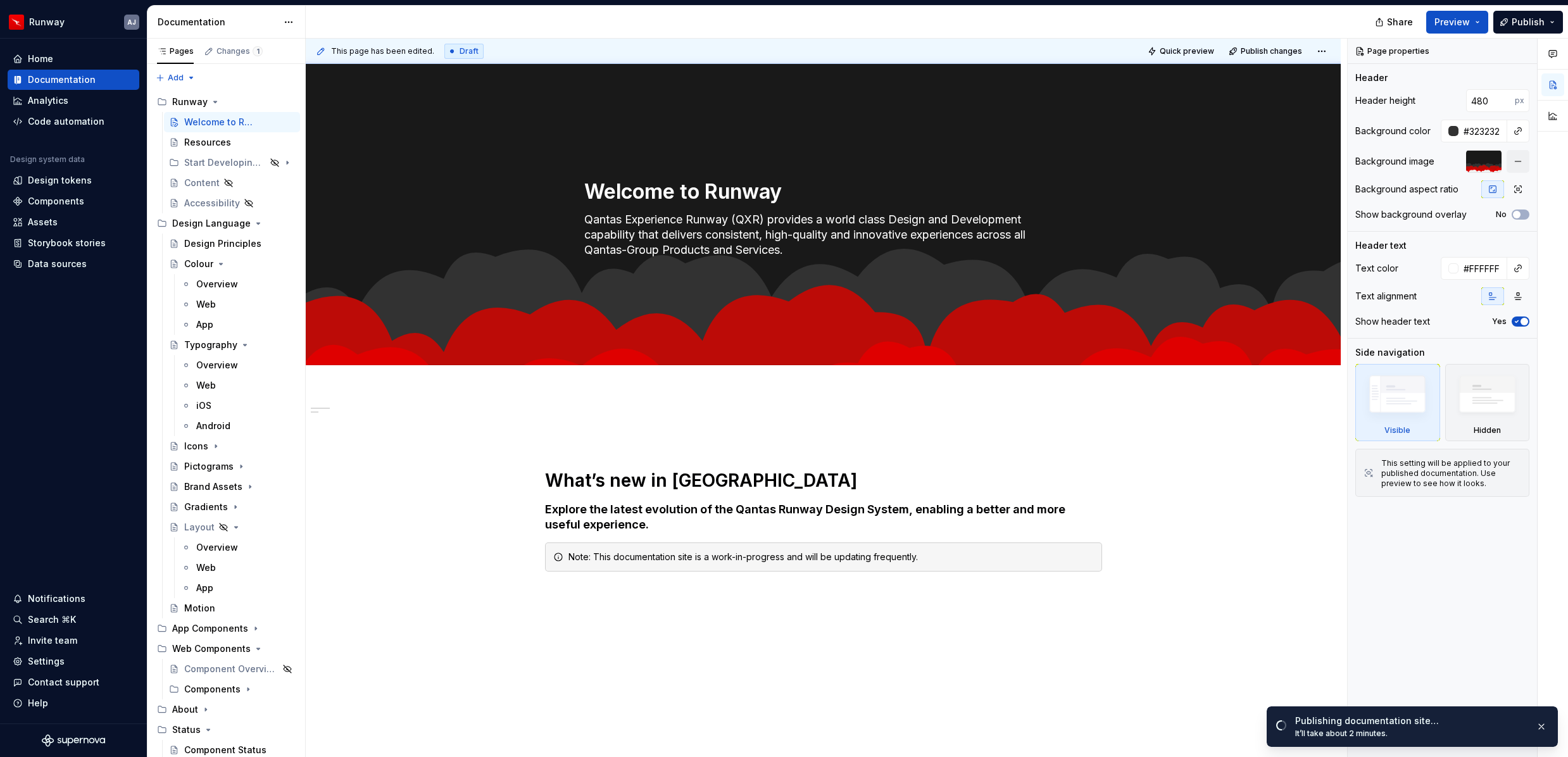
type textarea "*"
